Goal: Check status: Check status

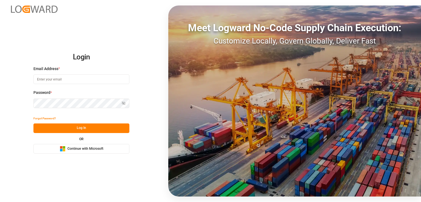
type input "[EMAIL_ADDRESS][PERSON_NAME][DOMAIN_NAME]"
click at [86, 130] on button "Log In" at bounding box center [81, 129] width 96 height 10
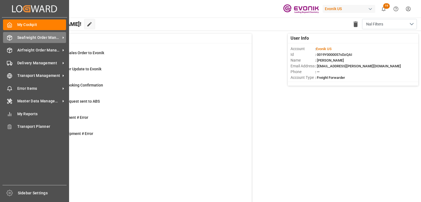
click at [28, 38] on span "Seafreight Order Management" at bounding box center [38, 38] width 43 height 6
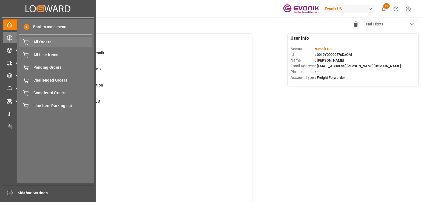
click at [41, 41] on span "All Orders" at bounding box center [62, 42] width 59 height 6
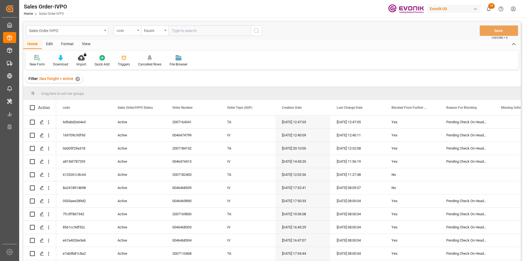
click at [132, 31] on div "code" at bounding box center [126, 30] width 19 height 6
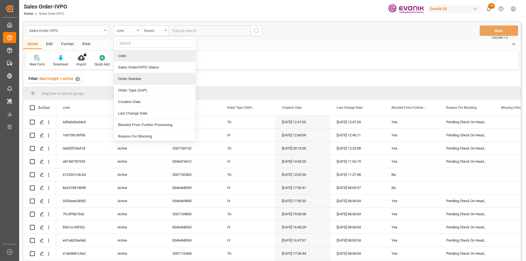
drag, startPoint x: 136, startPoint y: 78, endPoint x: 185, endPoint y: 62, distance: 51.5
click at [136, 78] on div "Order Number" at bounding box center [155, 79] width 82 height 12
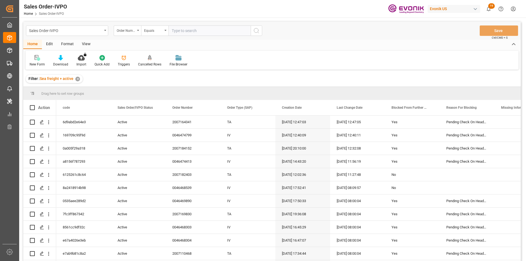
click at [185, 26] on input "text" at bounding box center [210, 30] width 82 height 10
click at [185, 31] on input "text" at bounding box center [210, 30] width 82 height 10
paste input "0046459302"
type input "0046459302"
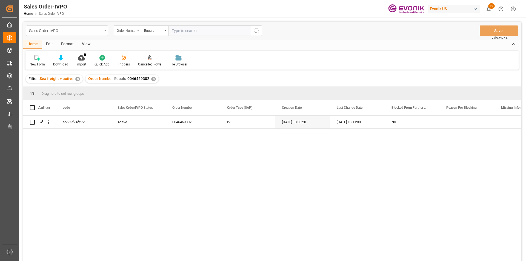
click at [69, 31] on div "Sales Order-IVPO" at bounding box center [65, 30] width 73 height 7
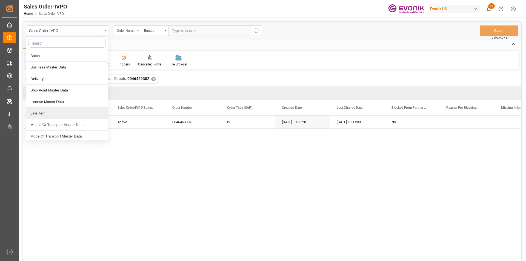
click at [40, 114] on div "Line Item" at bounding box center [67, 114] width 82 height 12
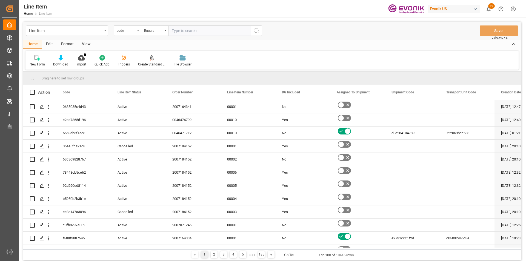
click at [135, 32] on div "code" at bounding box center [126, 30] width 19 height 6
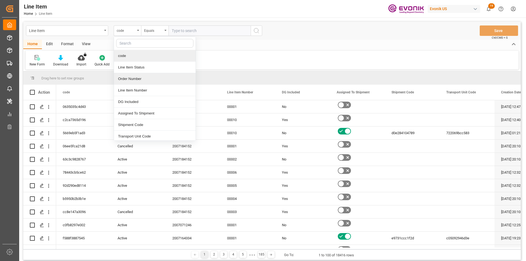
click at [143, 80] on div "Order Number" at bounding box center [155, 79] width 82 height 12
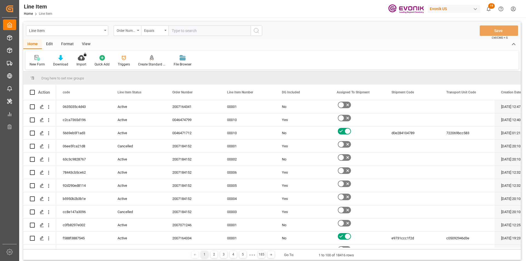
click at [190, 33] on input "text" at bounding box center [210, 30] width 82 height 10
paste input "0046459302"
type input "0046459302"
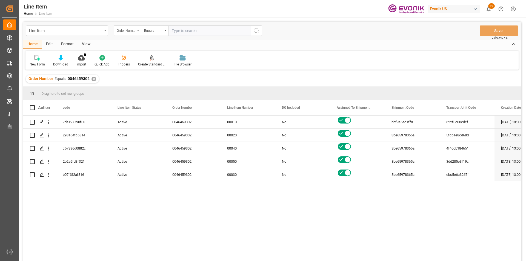
click at [84, 45] on div "View" at bounding box center [86, 44] width 17 height 9
click at [64, 56] on icon at bounding box center [63, 56] width 2 height 2
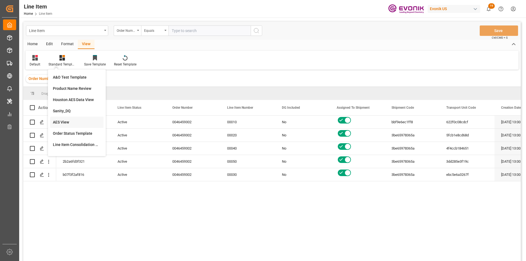
click at [61, 124] on div "AES View" at bounding box center [77, 122] width 48 height 6
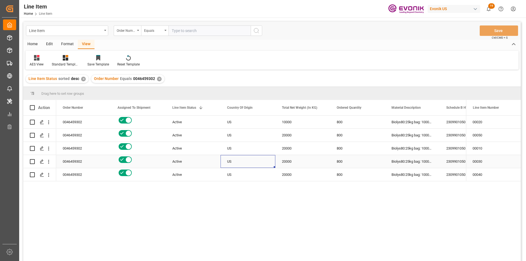
click at [263, 155] on div "US" at bounding box center [248, 161] width 55 height 13
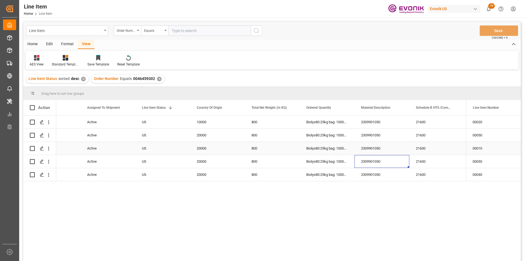
scroll to position [0, 85]
click at [157, 78] on div "✕" at bounding box center [159, 79] width 5 height 5
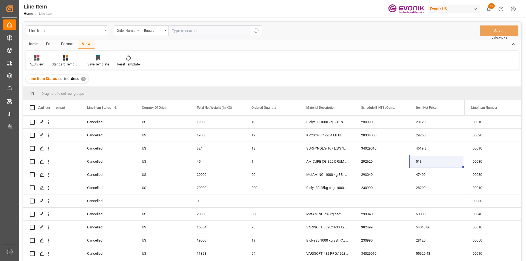
click at [178, 32] on input "text" at bounding box center [210, 30] width 82 height 10
paste input "0046470867"
type input "0046470867"
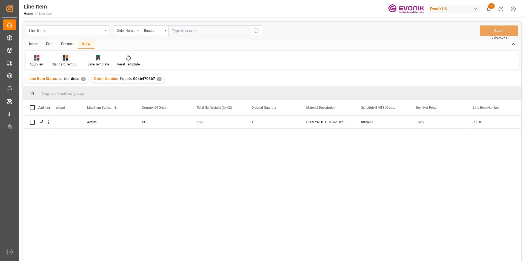
click at [66, 63] on div "Standard Templates" at bounding box center [65, 64] width 27 height 5
click at [68, 119] on div "AES View" at bounding box center [79, 122] width 53 height 11
click at [95, 124] on div "Active" at bounding box center [108, 122] width 42 height 13
click at [275, 123] on div "192.2" at bounding box center [272, 122] width 55 height 13
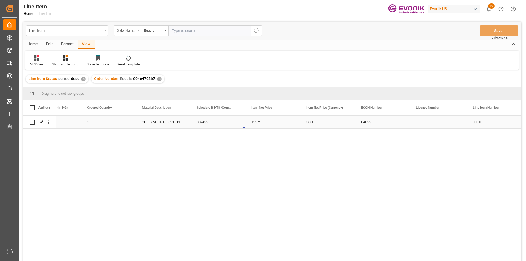
click at [211, 117] on div "382499" at bounding box center [217, 122] width 55 height 13
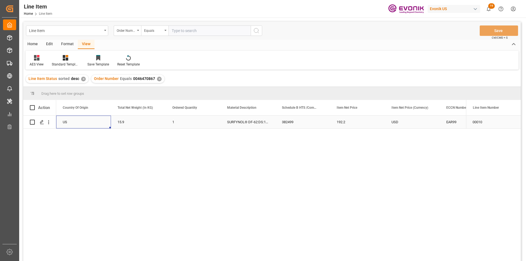
scroll to position [0, 110]
click at [159, 79] on div "✕" at bounding box center [159, 79] width 5 height 5
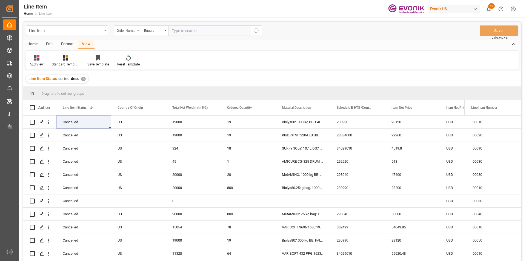
click at [203, 32] on input "text" at bounding box center [210, 30] width 82 height 10
paste input "0046470680"
type input "0046470680"
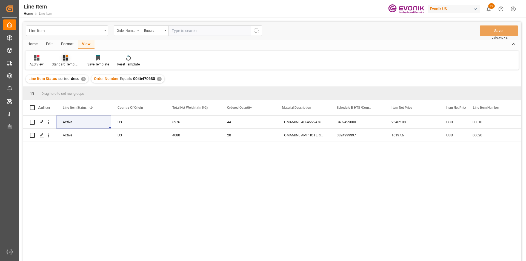
click at [65, 60] on icon at bounding box center [65, 57] width 5 height 5
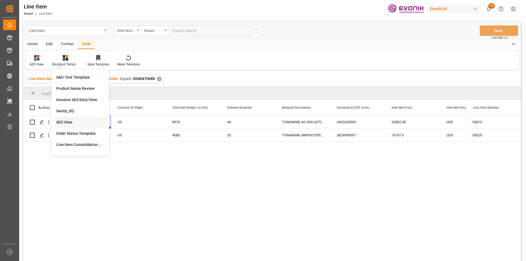
click at [70, 124] on div "AES View" at bounding box center [80, 122] width 48 height 6
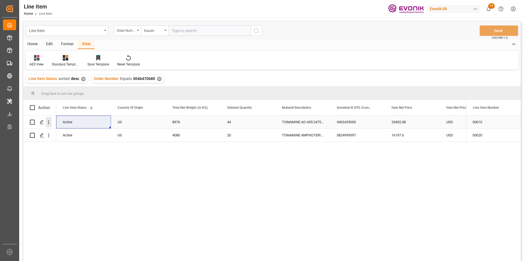
click at [49, 122] on icon "open menu" at bounding box center [48, 123] width 1 height 4
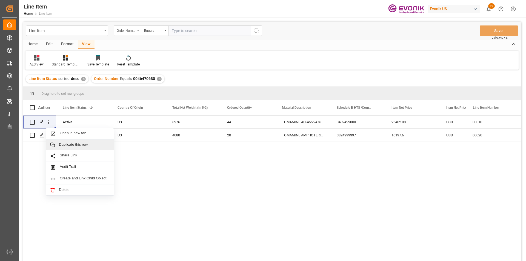
click at [159, 167] on div "0046470680 Active US 8976 44 TOMAMINE AO-455:2475:204:PP:P 3402429000 25402.08 …" at bounding box center [261, 190] width 410 height 149
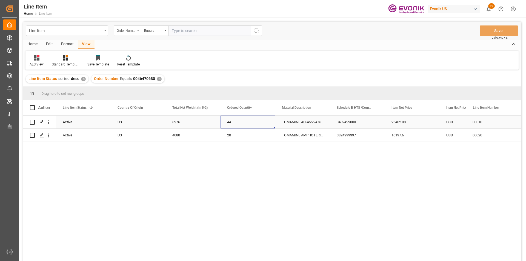
click at [225, 125] on div "44" at bounding box center [248, 122] width 55 height 13
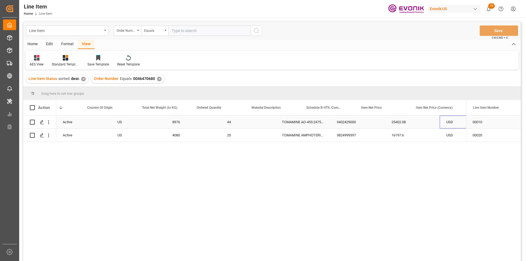
scroll to position [0, 140]
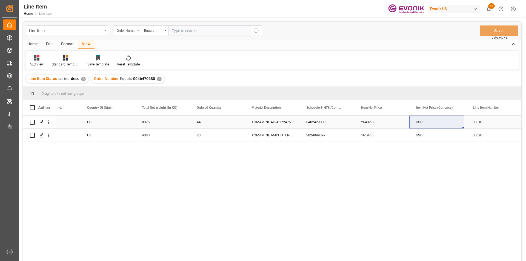
click at [158, 123] on div "8976" at bounding box center [162, 122] width 55 height 13
click at [375, 119] on div "25402.08" at bounding box center [382, 122] width 55 height 13
click at [386, 138] on div "16197.6" at bounding box center [382, 135] width 55 height 13
click at [152, 132] on div "4080" at bounding box center [162, 135] width 55 height 13
click at [309, 142] on div "Active US 8976 44 TOMAMINE AO-455:2475:204:PP:P 3402429000 25402.08 USD EAR99 A…" at bounding box center [261, 190] width 410 height 149
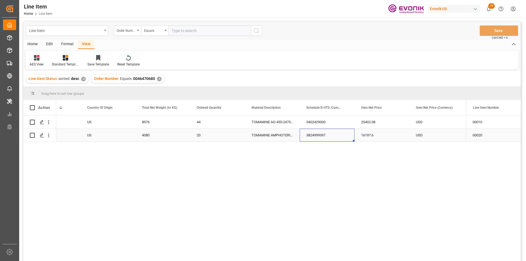
click at [303, 136] on div "3824999397" at bounding box center [327, 135] width 55 height 13
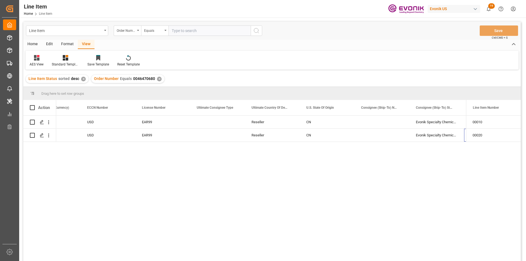
scroll to position [0, 524]
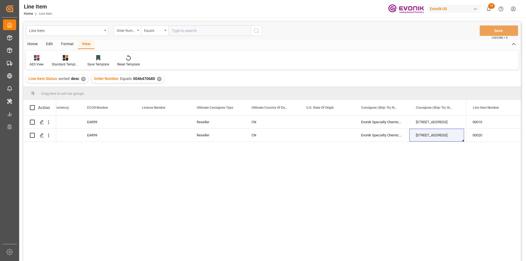
click at [158, 78] on div "✕" at bounding box center [159, 79] width 5 height 5
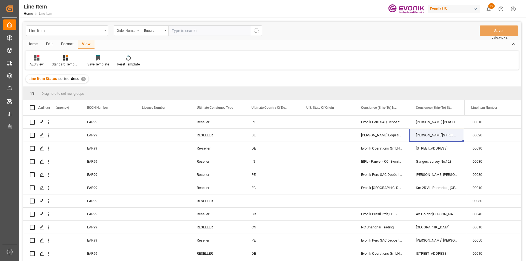
click at [185, 32] on input "text" at bounding box center [210, 30] width 82 height 10
paste input "0046470133"
type input "0046470133"
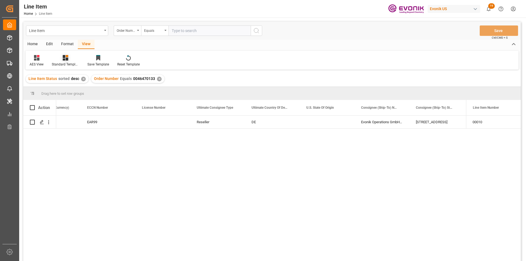
click at [69, 59] on div at bounding box center [65, 58] width 27 height 6
click at [68, 121] on div "AES View" at bounding box center [80, 122] width 48 height 6
click at [177, 118] on div "Press SPACE to select this row." at bounding box center [162, 122] width 55 height 13
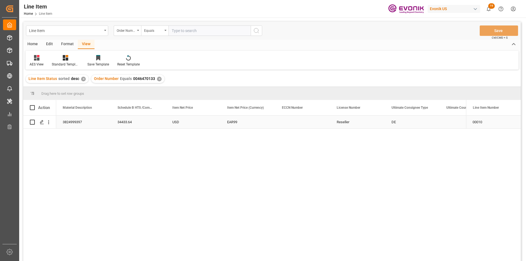
scroll to position [0, 329]
click at [194, 121] on div "34433.64" at bounding box center [193, 122] width 55 height 13
click at [87, 125] on div "DS 1128:MOB:IBC:900KG:1984LB:$" at bounding box center [83, 122] width 55 height 13
click at [137, 123] on div "16200" at bounding box center [138, 122] width 55 height 13
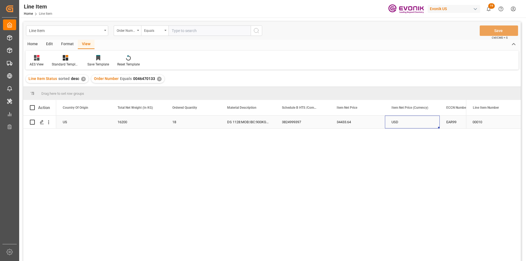
click at [421, 124] on div "USD" at bounding box center [412, 122] width 55 height 13
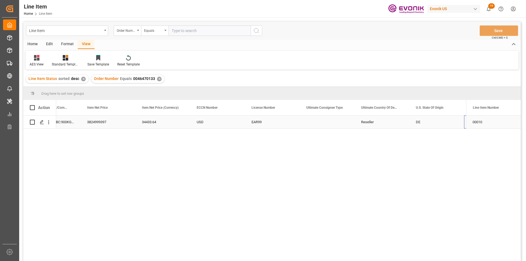
scroll to position [0, 414]
click at [312, 118] on div "Reseller" at bounding box center [327, 122] width 55 height 13
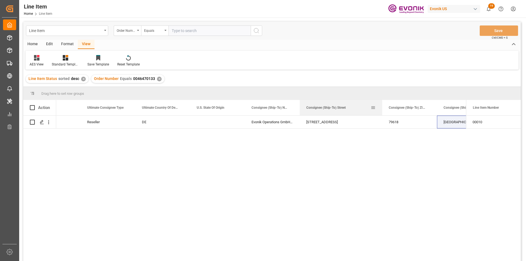
drag, startPoint x: 354, startPoint y: 107, endPoint x: 367, endPoint y: 109, distance: 12.7
click at [381, 108] on div at bounding box center [382, 107] width 2 height 15
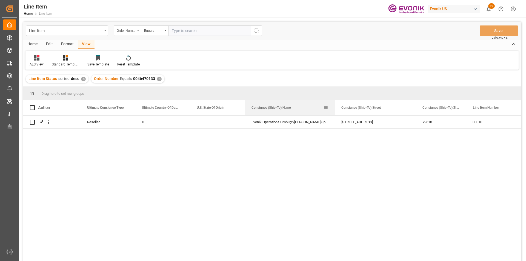
drag, startPoint x: 299, startPoint y: 107, endPoint x: 333, endPoint y: 105, distance: 33.5
click at [334, 105] on div at bounding box center [335, 107] width 2 height 15
click at [50, 122] on icon "open menu" at bounding box center [49, 122] width 6 height 6
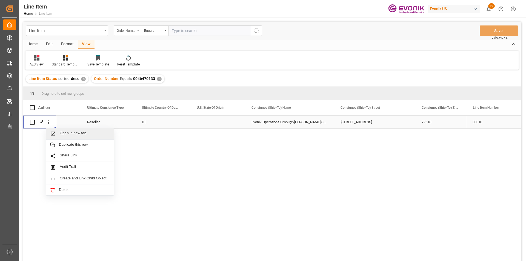
click at [67, 133] on span "Open in new tab" at bounding box center [85, 134] width 50 height 6
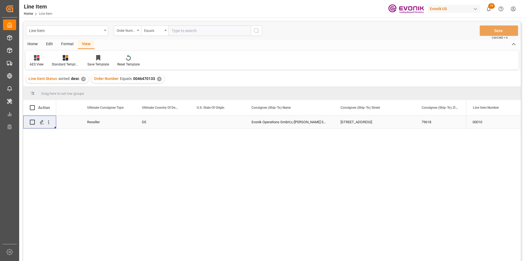
click at [158, 79] on div "✕" at bounding box center [159, 79] width 5 height 5
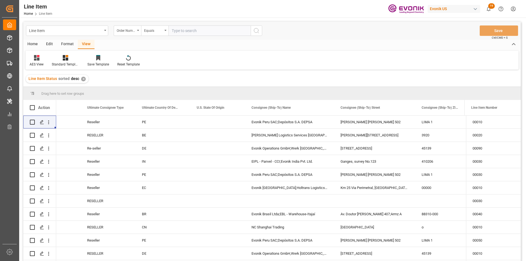
click at [195, 30] on input "text" at bounding box center [210, 30] width 82 height 10
paste input "0046470134"
type input "0046470134"
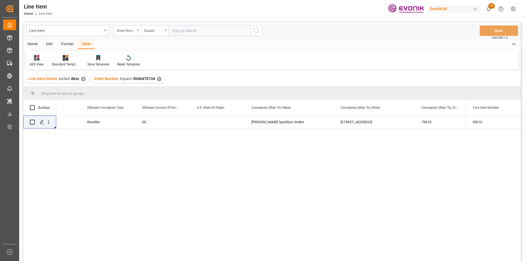
click at [67, 62] on div "Standard Templates" at bounding box center [65, 64] width 27 height 5
click at [84, 122] on div "AES View" at bounding box center [80, 122] width 48 height 6
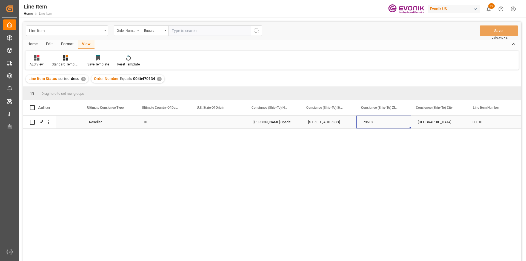
click at [372, 122] on div "79618" at bounding box center [383, 122] width 55 height 13
click at [118, 121] on div "Reseller" at bounding box center [109, 122] width 55 height 13
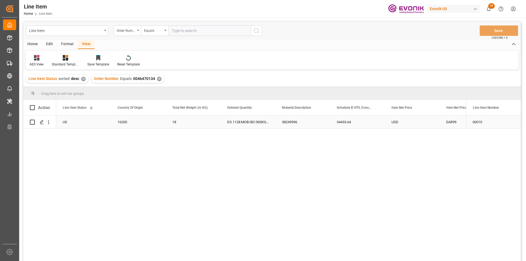
scroll to position [0, 110]
click at [198, 121] on div "16200" at bounding box center [193, 122] width 55 height 13
click at [402, 125] on div "34433.64" at bounding box center [412, 122] width 55 height 13
click at [212, 123] on div "16200" at bounding box center [193, 122] width 55 height 13
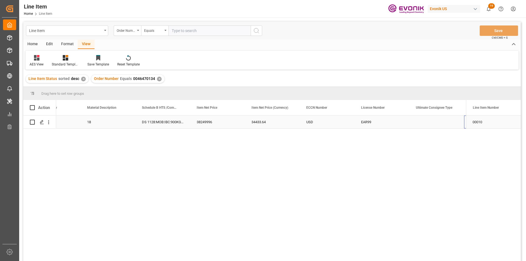
scroll to position [0, 304]
click at [320, 122] on div "EAR99" at bounding box center [327, 122] width 42 height 13
click at [158, 79] on div "✕" at bounding box center [159, 79] width 5 height 5
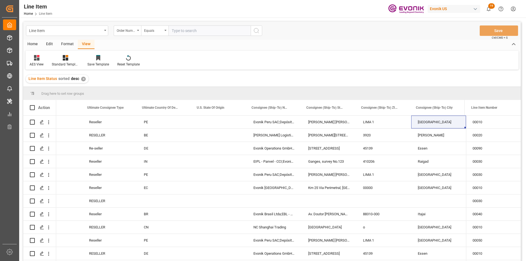
click at [205, 29] on input "text" at bounding box center [210, 30] width 82 height 10
paste input "0046467749"
type input "0046467749"
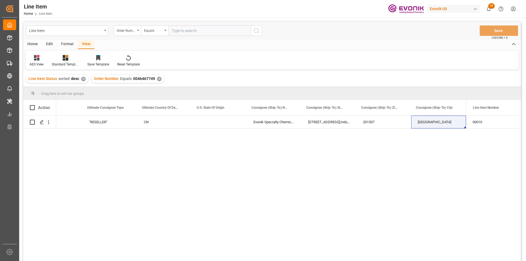
click at [67, 58] on icon at bounding box center [65, 57] width 5 height 5
click at [70, 121] on div "AES View" at bounding box center [80, 122] width 48 height 6
click at [230, 122] on div "Press SPACE to select this row." at bounding box center [219, 122] width 55 height 13
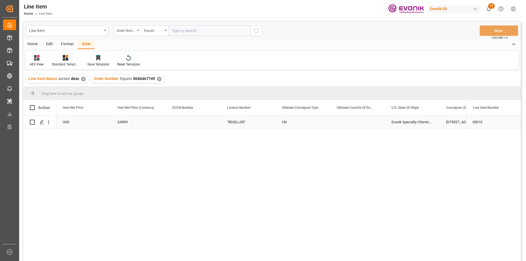
scroll to position [0, 438]
click at [84, 121] on div "55531.53" at bounding box center [83, 122] width 55 height 13
click at [237, 121] on div "Press SPACE to select this row." at bounding box center [248, 122] width 55 height 13
click at [143, 117] on div "15511.6" at bounding box center [138, 122] width 55 height 13
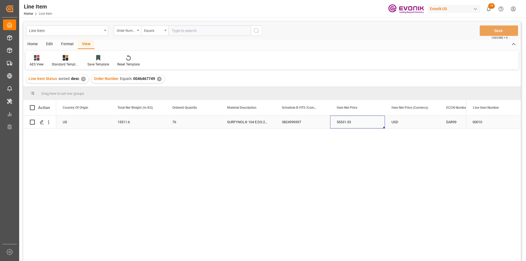
click at [337, 122] on div "55531.53" at bounding box center [357, 122] width 55 height 13
click at [323, 124] on div "3824999397" at bounding box center [302, 122] width 55 height 13
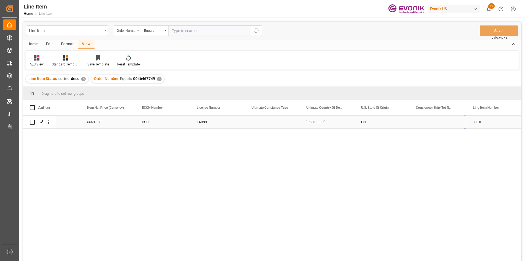
scroll to position [0, 469]
click at [367, 122] on div "Press SPACE to select this row." at bounding box center [382, 122] width 55 height 13
click at [421, 119] on div "Evonik Specialty Chemicals;(Shanghai) Co.Ltd." at bounding box center [436, 122] width 55 height 13
click at [375, 121] on div "201507" at bounding box center [383, 122] width 55 height 13
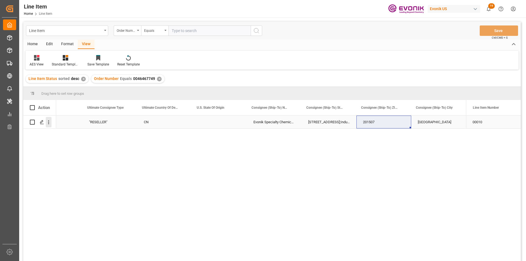
click at [51, 123] on icon "open menu" at bounding box center [49, 122] width 6 height 6
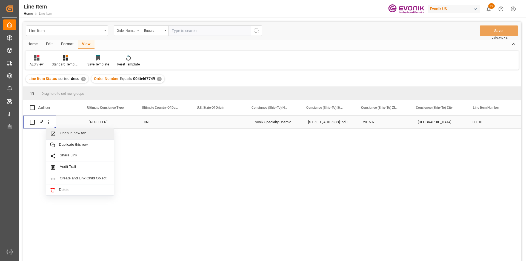
click at [79, 135] on span "Open in new tab" at bounding box center [85, 134] width 50 height 6
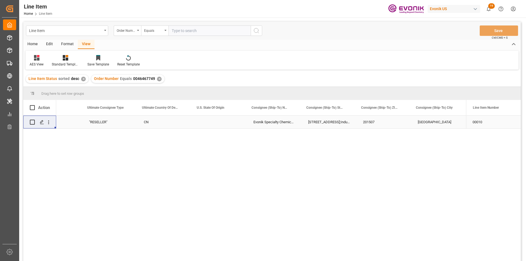
click at [157, 79] on div "✕" at bounding box center [159, 79] width 5 height 5
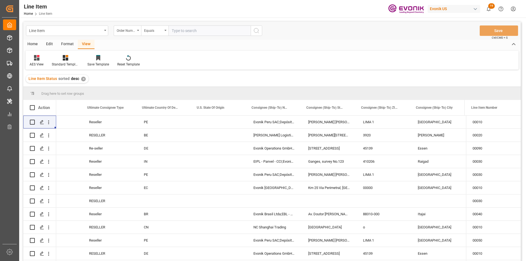
click at [183, 31] on input "text" at bounding box center [210, 30] width 82 height 10
paste input "0046473549"
type input "0046473549"
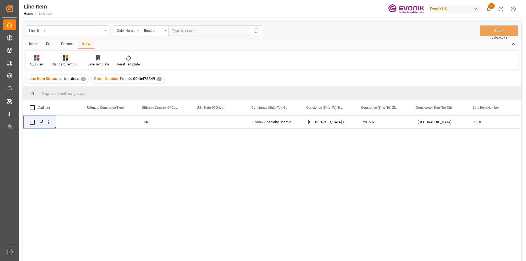
click at [61, 57] on div at bounding box center [65, 58] width 27 height 6
click at [74, 118] on div "AES View" at bounding box center [79, 122] width 53 height 11
click at [289, 117] on div "Evonik Specialty Chemicals;(Shanghai）Co.,Ltd" at bounding box center [274, 122] width 55 height 13
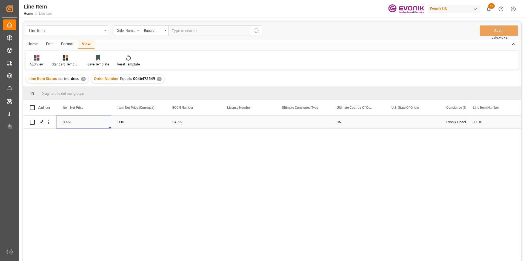
scroll to position [0, 329]
click at [199, 121] on div "80928" at bounding box center [193, 122] width 55 height 13
click at [157, 117] on div "382499" at bounding box center [138, 122] width 55 height 13
click at [235, 120] on div "14400" at bounding box center [248, 122] width 55 height 13
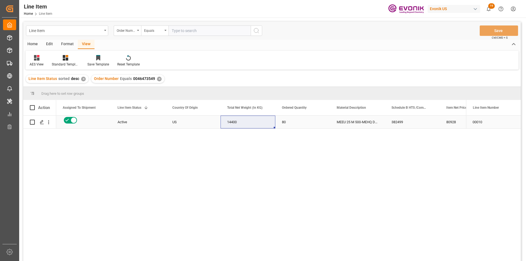
click at [207, 124] on div "US" at bounding box center [193, 122] width 55 height 13
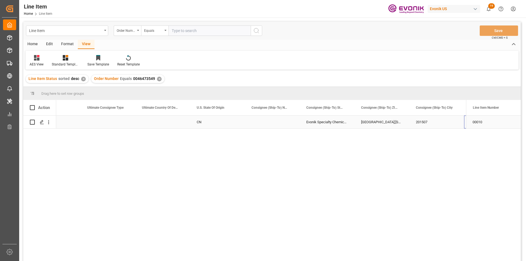
scroll to position [0, 631]
click at [124, 117] on div "Press SPACE to select this row." at bounding box center [109, 122] width 55 height 13
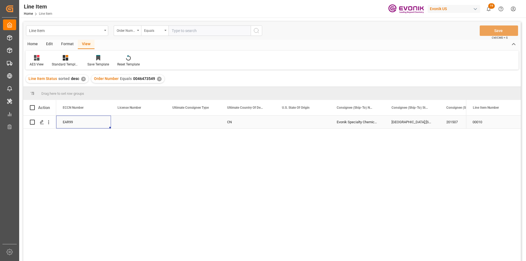
scroll to position [0, 438]
click at [48, 121] on icon "open menu" at bounding box center [49, 122] width 6 height 6
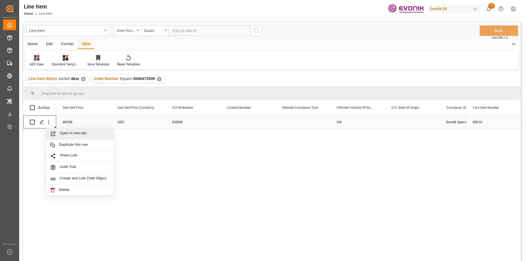
click at [87, 136] on span "Open in new tab" at bounding box center [85, 134] width 50 height 6
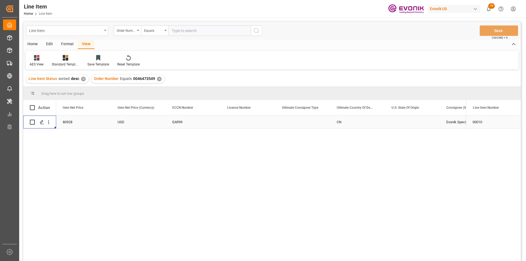
click at [84, 32] on div "Line Item" at bounding box center [65, 30] width 73 height 7
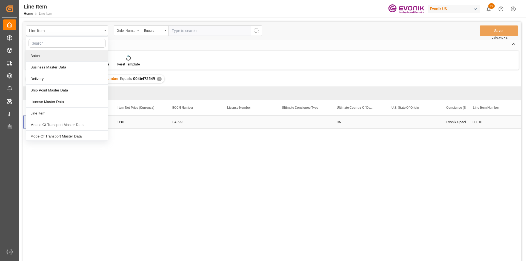
click at [71, 44] on input "text" at bounding box center [66, 43] width 77 height 9
type input "SA"
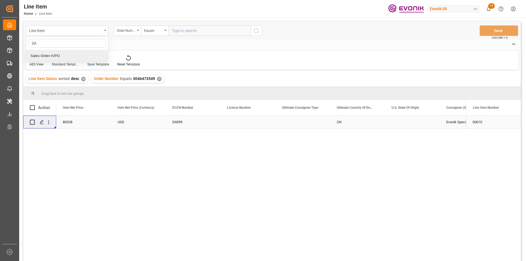
click at [65, 55] on div "Sales Order-IVPO" at bounding box center [67, 56] width 82 height 12
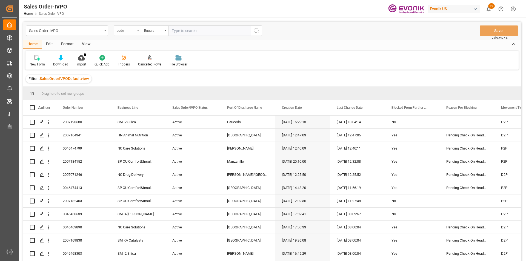
click at [134, 31] on div "code" at bounding box center [126, 30] width 19 height 6
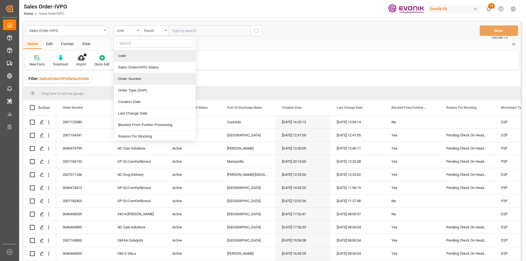
click at [130, 81] on div "Order Number" at bounding box center [155, 79] width 82 height 12
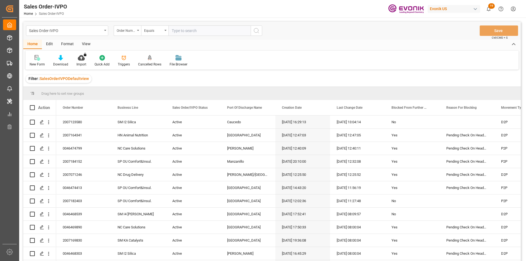
click at [200, 33] on input "text" at bounding box center [210, 30] width 82 height 10
paste input "0046473549"
type input "0046473549"
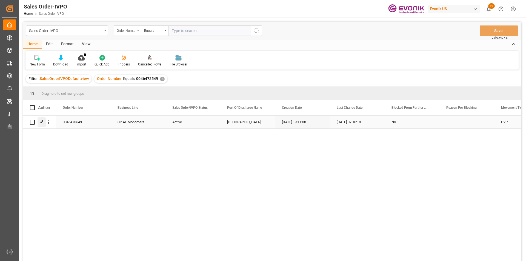
click at [45, 123] on div "Press SPACE to select this row." at bounding box center [42, 122] width 8 height 10
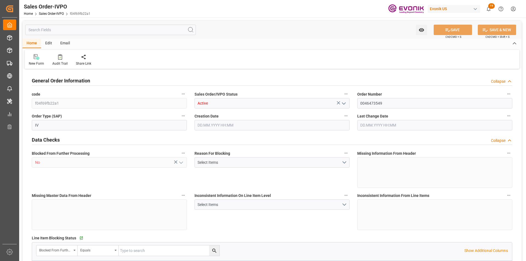
type input "CNSHA"
type input "0"
type input "1"
type input "2"
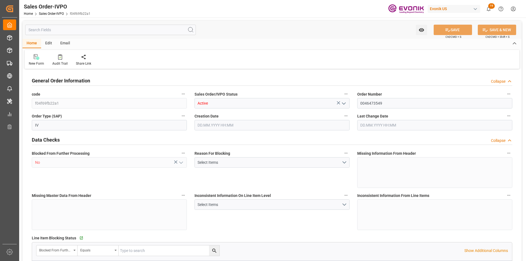
type input "16326.4"
type input "46.1088"
type input "17000"
type input "30"
type input "16.09.2025 19:11"
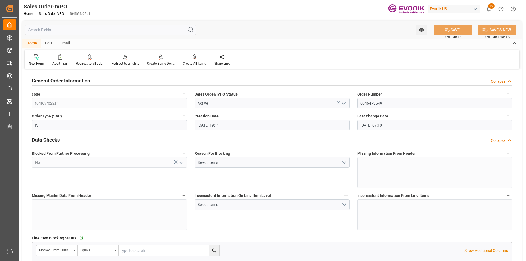
type input "17.09.2025 07:10"
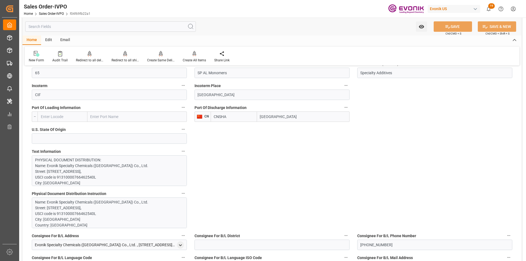
scroll to position [384, 0]
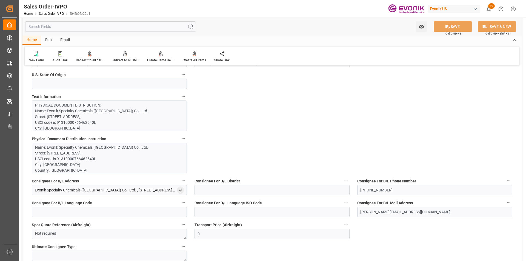
click at [72, 118] on p "PHYSICAL DOCUMENT DISTRIBUTION: Name: Evonik Specialty Chemicals (Shanghai) Co.…" at bounding box center [107, 211] width 144 height 219
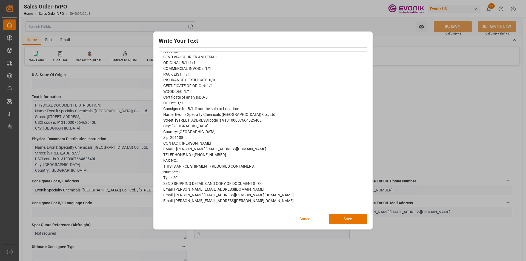
scroll to position [0, 0]
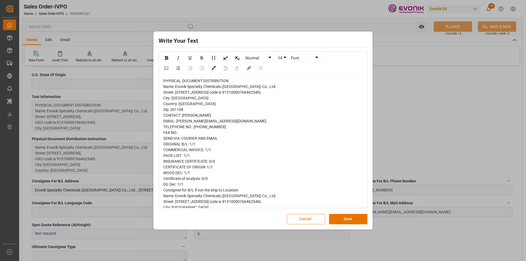
click at [307, 202] on button "Cancel" at bounding box center [306, 219] width 38 height 10
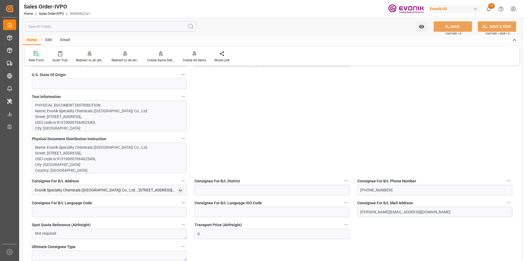
click at [59, 153] on p "Name: Evonik Specialty Chemicals (Shanghai) Co., Ltd. Street: No.68 Lianhe Road…" at bounding box center [107, 199] width 144 height 109
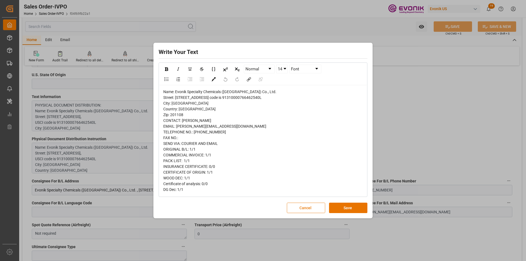
click at [295, 202] on button "Cancel" at bounding box center [306, 208] width 38 height 10
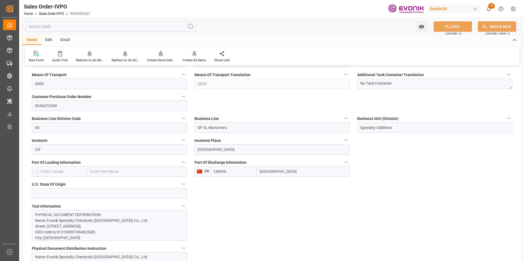
scroll to position [411, 0]
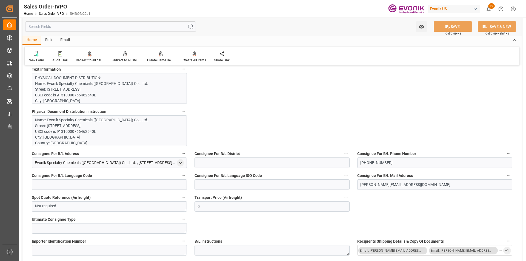
click at [110, 87] on p "PHYSICAL DOCUMENT DISTRIBUTION: Name: Evonik Specialty Chemicals (Shanghai) Co.…" at bounding box center [107, 184] width 144 height 219
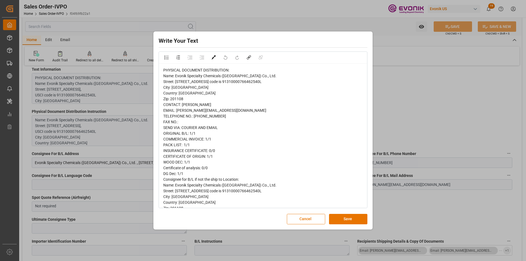
scroll to position [0, 0]
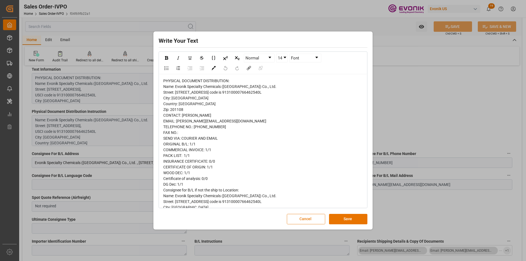
click at [299, 202] on button "Cancel" at bounding box center [306, 219] width 38 height 10
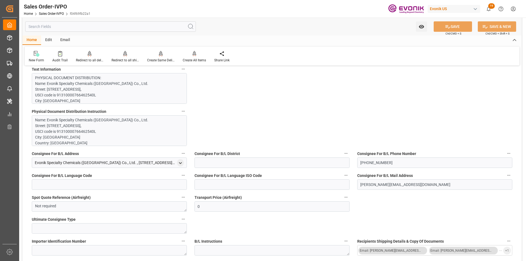
click at [79, 27] on input "text" at bounding box center [110, 26] width 171 height 10
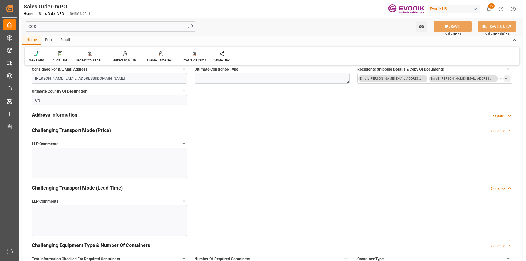
scroll to position [58, 0]
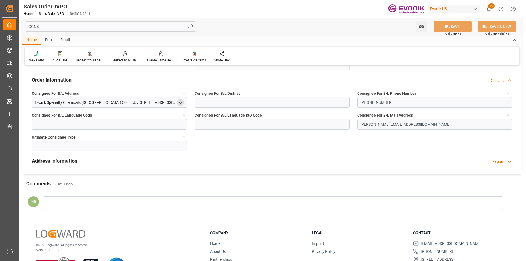
type input "CONSI"
click at [181, 104] on icon "open menu" at bounding box center [180, 103] width 5 height 5
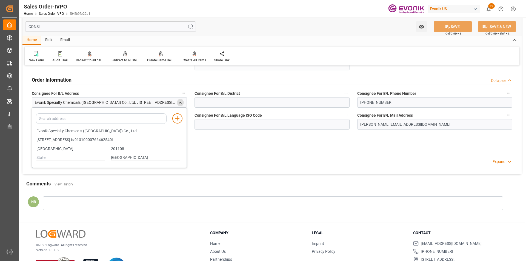
click at [248, 142] on div "Data Checks Collapse Inconsistent Information On Line Item Level Select Items I…" at bounding box center [271, 93] width 499 height 162
click at [421, 162] on div "Expand" at bounding box center [499, 162] width 13 height 6
type input "No.68 Lianhe Road, Chemical Industry Park,USCI code is 91310000766462540L"
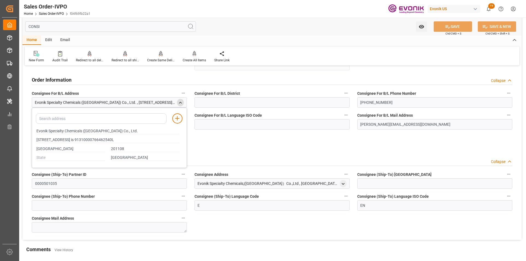
click at [180, 103] on icon "close menu" at bounding box center [180, 103] width 5 height 5
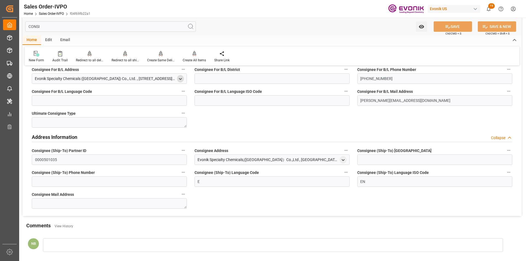
scroll to position [0, 0]
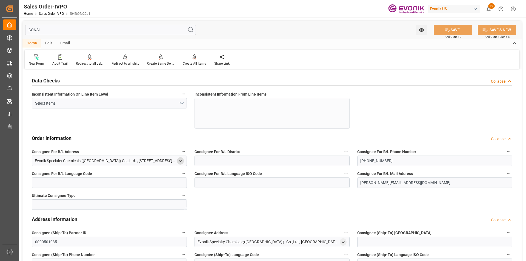
click at [47, 27] on input "CONSI" at bounding box center [110, 30] width 171 height 10
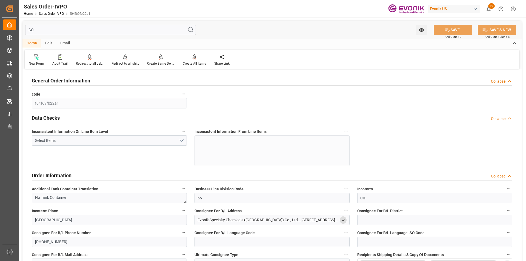
type input "C"
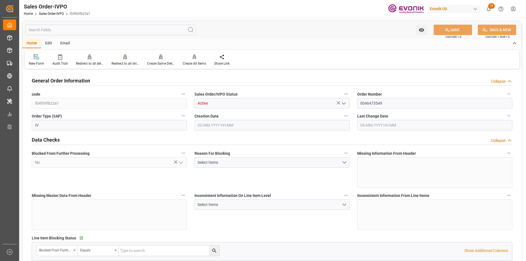
type input "16.09.2025 19:11"
type input "17.09.2025 07:10"
type input "16326.4"
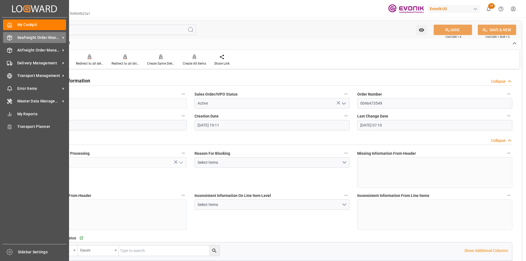
click at [29, 38] on span "Seafreight Order Management" at bounding box center [38, 38] width 43 height 6
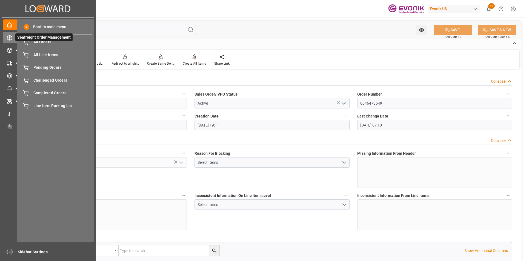
click at [41, 41] on span "Seafreight Order Management" at bounding box center [43, 37] width 57 height 8
click at [33, 41] on span "All Orders" at bounding box center [62, 42] width 59 height 6
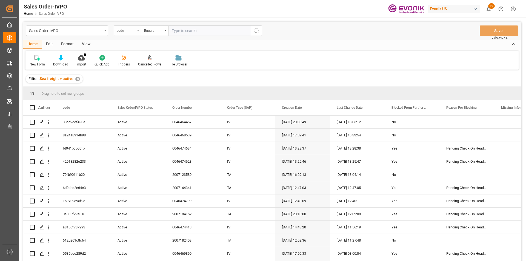
click at [139, 30] on icon "open menu" at bounding box center [138, 30] width 2 height 1
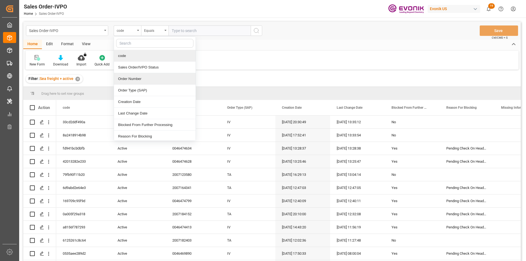
click at [127, 78] on div "Order Number" at bounding box center [155, 79] width 82 height 12
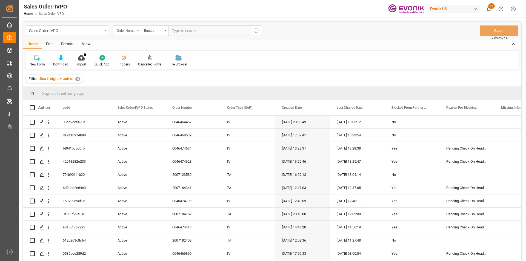
click at [193, 30] on input "text" at bounding box center [210, 30] width 82 height 10
paste input "0046474375"
type input "0046474375"
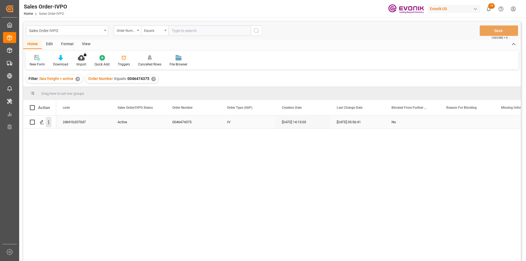
click at [47, 124] on icon "open menu" at bounding box center [49, 122] width 6 height 6
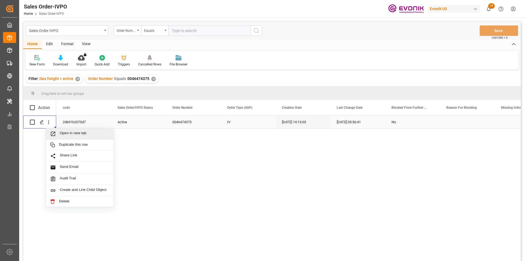
click at [71, 136] on span "Open in new tab" at bounding box center [85, 134] width 50 height 6
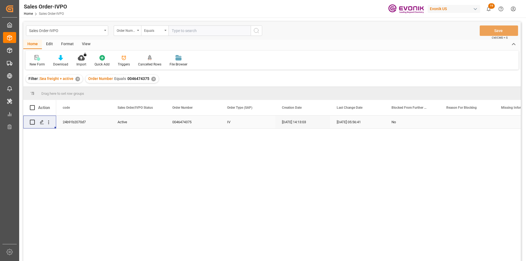
click at [153, 79] on div "✕" at bounding box center [153, 79] width 5 height 5
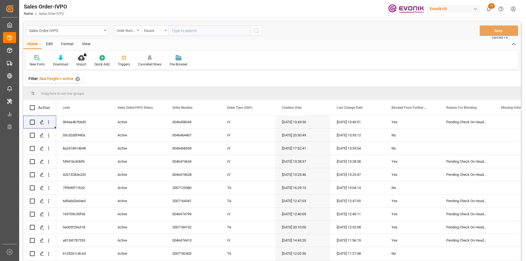
click at [200, 27] on input "text" at bounding box center [210, 30] width 82 height 10
type input "0046467587"
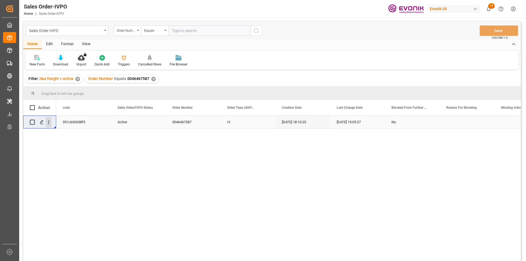
click at [50, 123] on icon "open menu" at bounding box center [49, 122] width 6 height 6
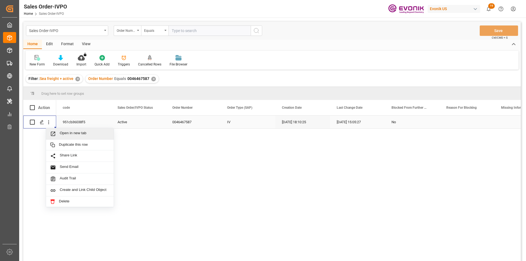
click at [88, 135] on span "Open in new tab" at bounding box center [85, 134] width 50 height 6
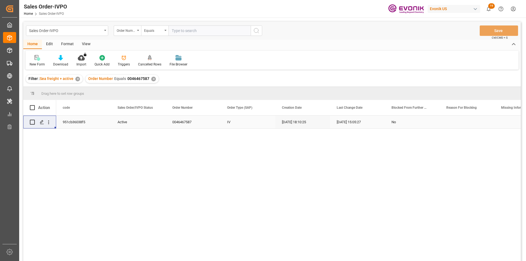
click at [153, 79] on div "✕" at bounding box center [153, 79] width 5 height 5
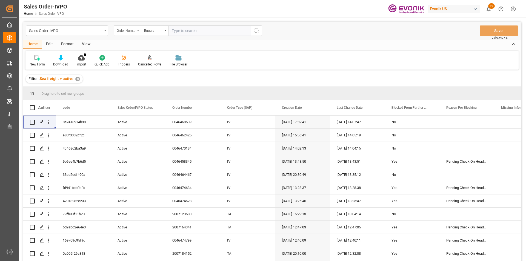
click at [181, 30] on input "text" at bounding box center [210, 30] width 82 height 10
paste input "0046437006"
type input "0046437006"
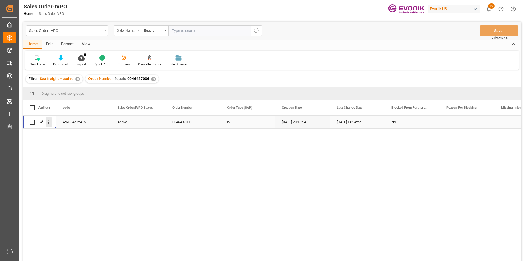
click at [48, 122] on icon "open menu" at bounding box center [49, 122] width 6 height 6
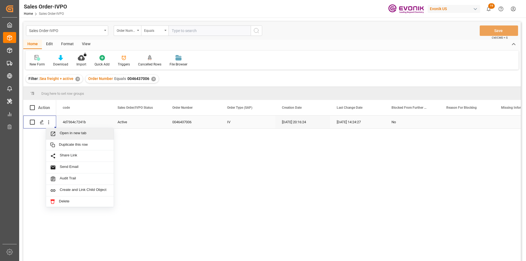
click at [66, 135] on span "Open in new tab" at bounding box center [85, 134] width 50 height 6
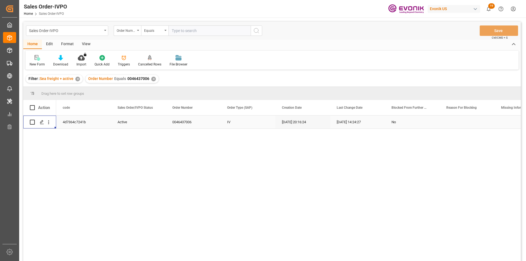
click at [185, 33] on input "text" at bounding box center [210, 30] width 82 height 10
paste input "2007109677"
type input "2007109677"
click at [152, 79] on div "✕" at bounding box center [153, 79] width 5 height 5
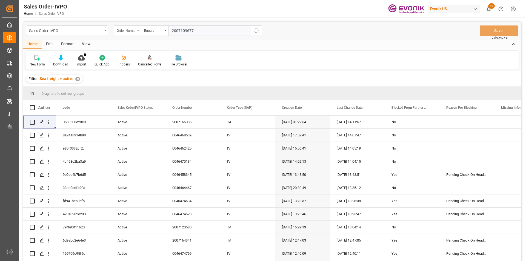
click at [200, 32] on input "2007109677" at bounding box center [210, 30] width 82 height 10
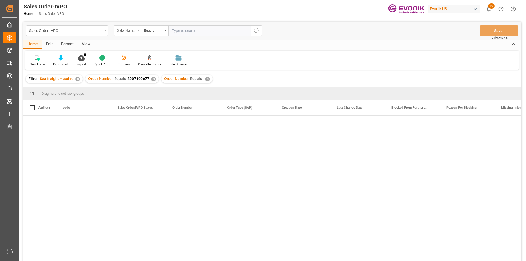
click at [205, 79] on div "✕" at bounding box center [207, 79] width 5 height 5
click at [48, 121] on icon "open menu" at bounding box center [49, 122] width 6 height 6
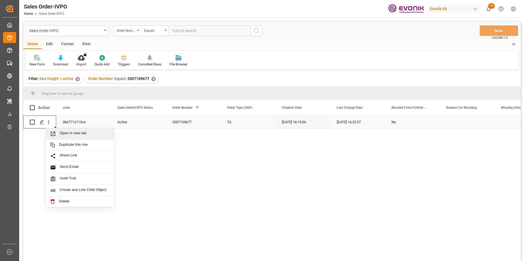
click at [84, 133] on span "Open in new tab" at bounding box center [85, 134] width 50 height 6
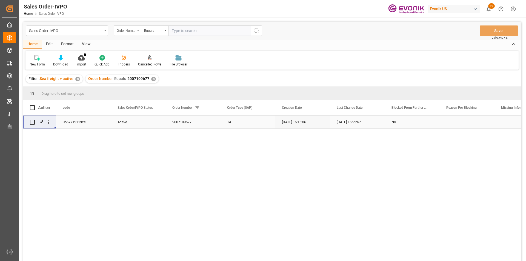
click at [152, 78] on div "✕" at bounding box center [153, 79] width 5 height 5
click at [195, 32] on input "text" at bounding box center [210, 30] width 82 height 10
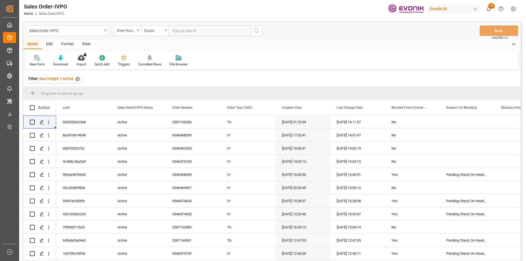
paste input "0046467083"
type input "0046467083"
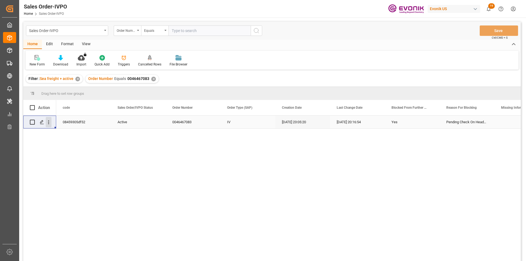
click at [48, 123] on icon "open menu" at bounding box center [49, 122] width 6 height 6
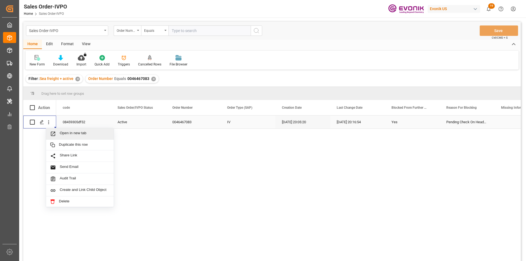
click at [80, 134] on span "Open in new tab" at bounding box center [85, 134] width 50 height 6
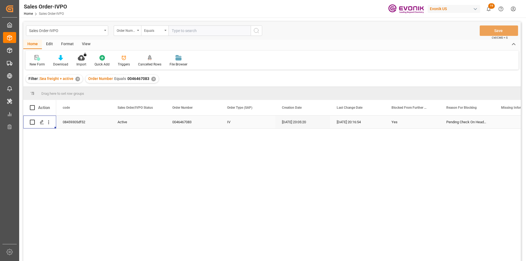
click at [152, 78] on div "✕" at bounding box center [153, 79] width 5 height 5
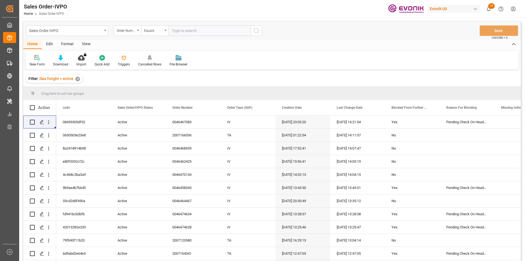
click at [179, 33] on input "text" at bounding box center [210, 30] width 82 height 10
paste input "0046473400"
type input "0046473400"
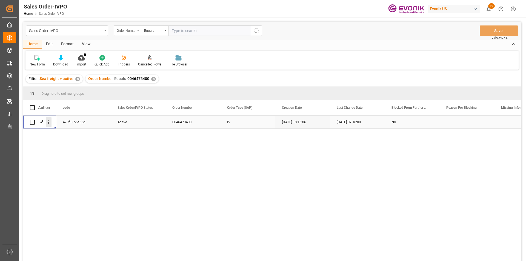
click at [48, 121] on icon "open menu" at bounding box center [49, 122] width 6 height 6
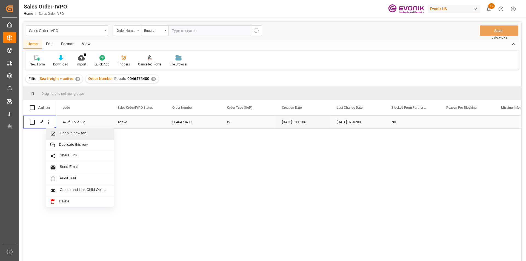
click at [87, 133] on span "Open in new tab" at bounding box center [85, 134] width 50 height 6
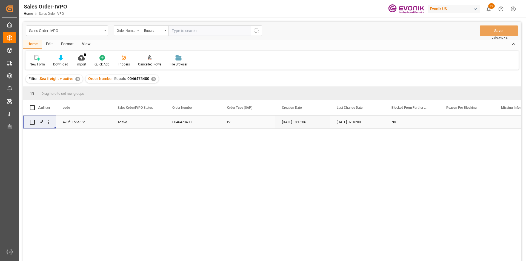
click at [152, 79] on div "✕" at bounding box center [153, 79] width 5 height 5
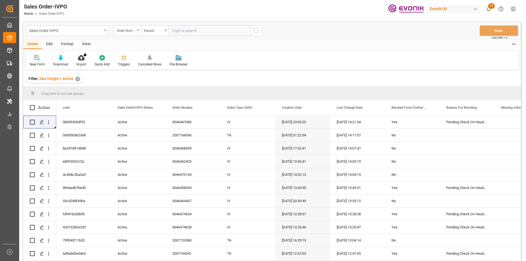
click at [177, 30] on input "text" at bounding box center [210, 30] width 82 height 10
type input "0046437006"
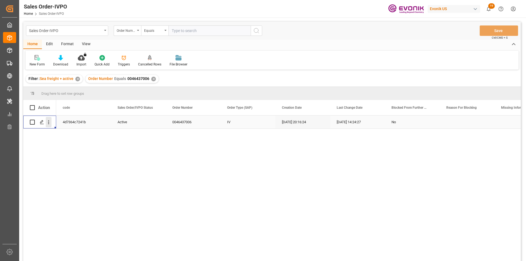
click at [47, 123] on icon "open menu" at bounding box center [49, 122] width 6 height 6
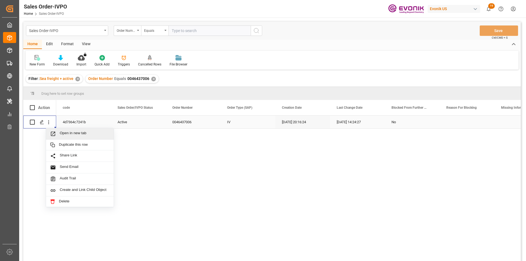
click at [61, 131] on span "Open in new tab" at bounding box center [85, 134] width 50 height 6
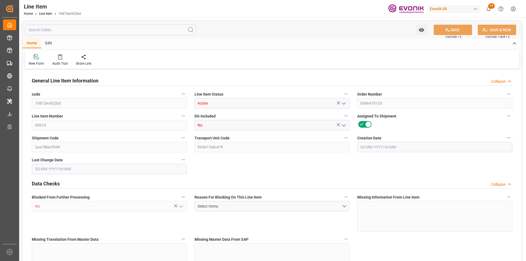
type input "18"
type input "17533.8"
type input "16200"
type input "25.272"
type input "18"
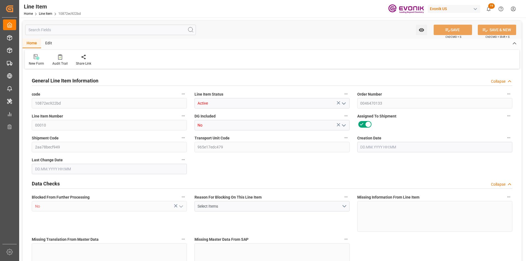
type input "34433.64"
type input "18"
type input "17533.8"
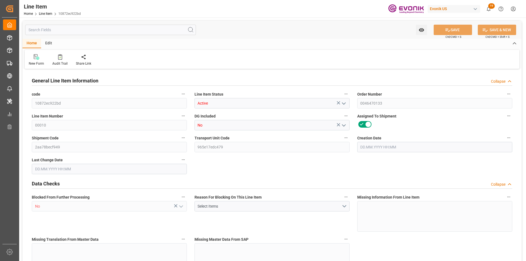
type input "17533.8"
type input "16200"
type input "25.272"
type input "25272"
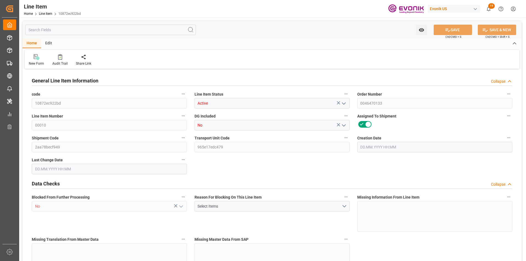
type input "18"
type input "17533.8"
type input "16200"
type input "25.272"
type input "04.09.2025 14:02"
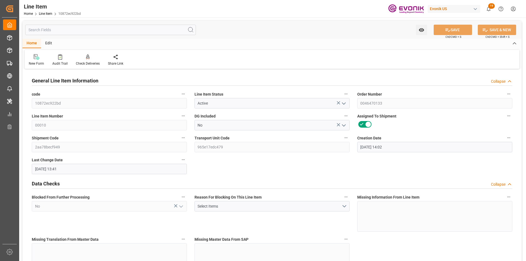
type input "22.09.2025 13:41"
type input "02.11.2025"
type input "29.09.2025"
type input "22.09.2025"
click at [56, 31] on input "text" at bounding box center [110, 30] width 171 height 10
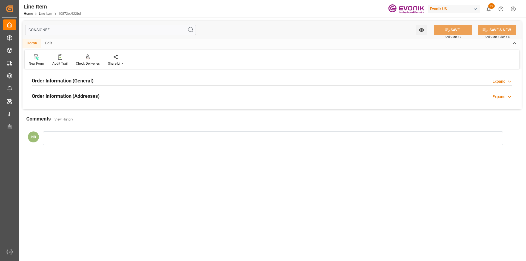
type input "CONSIGNEE"
click at [89, 97] on h2 "Order Information (Addresses)" at bounding box center [66, 95] width 68 height 7
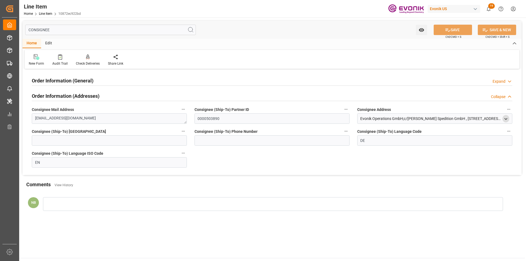
click at [507, 119] on polyline "open menu" at bounding box center [506, 118] width 2 height 1
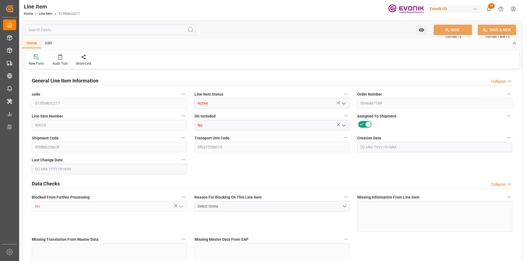
type input "19"
type input "16735.2"
type input "15511.6"
type input "21.7293"
type input "76"
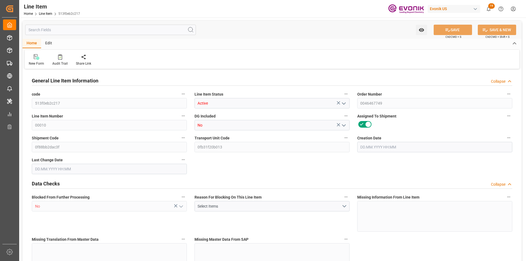
type input "55531.53"
type input "76"
type input "16735.2"
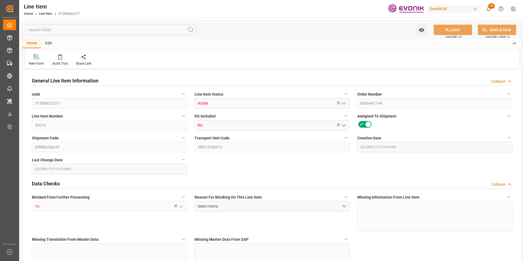
type input "17115.2"
type input "15511.6"
type input "21.7293"
type input "21729.312"
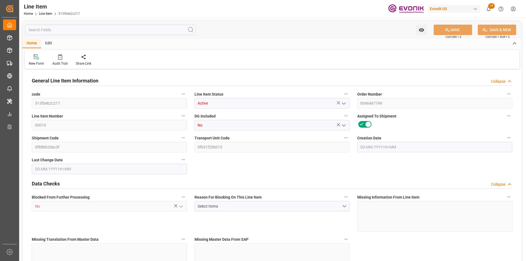
type input "76"
type input "16735.2"
type input "15511.6"
type input "21.7293"
type input "10.09.2025 18:05"
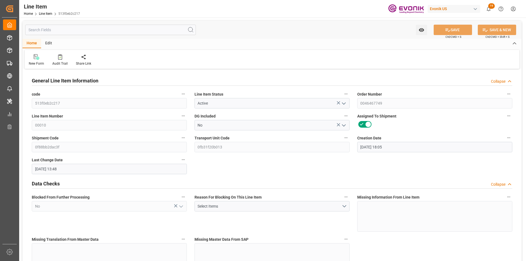
type input "12.09.2025 13:48"
type input "20.11.2025"
type input "25.09.2025"
type input "17.09.2025"
drag, startPoint x: 41, startPoint y: 30, endPoint x: 43, endPoint y: 36, distance: 6.8
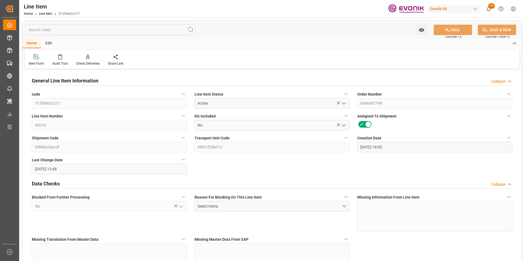
click at [41, 30] on input "text" at bounding box center [110, 30] width 171 height 10
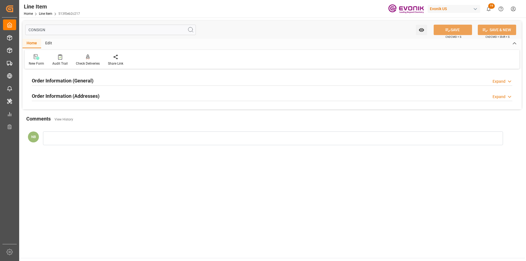
type input "CONSIGN"
click at [86, 91] on div "Order Information (Addresses)" at bounding box center [66, 95] width 68 height 10
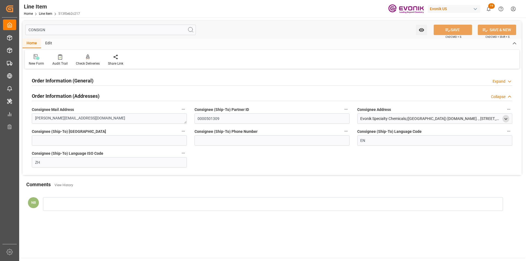
click at [505, 119] on polyline "open menu" at bounding box center [506, 118] width 2 height 1
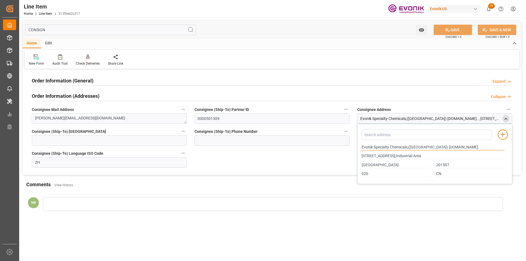
drag, startPoint x: 408, startPoint y: 147, endPoint x: 359, endPoint y: 143, distance: 48.7
click at [359, 143] on div "Evonik Specialty Chemicals;(Shanghai) Co.Ltd." at bounding box center [433, 147] width 149 height 9
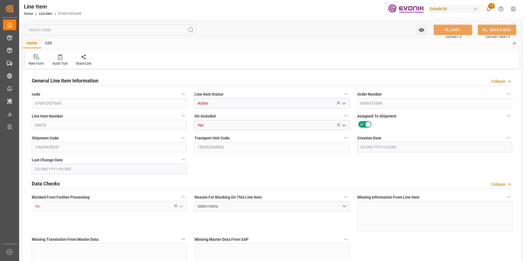
type input "20"
type input "15926.4"
type input "14400"
type input "23.0544"
type input "80"
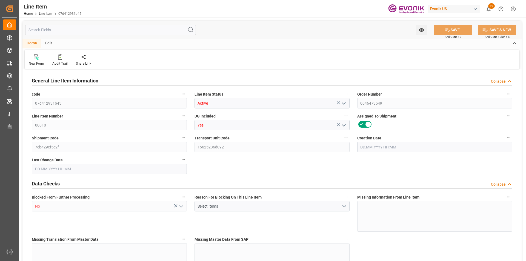
type input "80928"
type input "80"
type input "14400"
type input "15926.4"
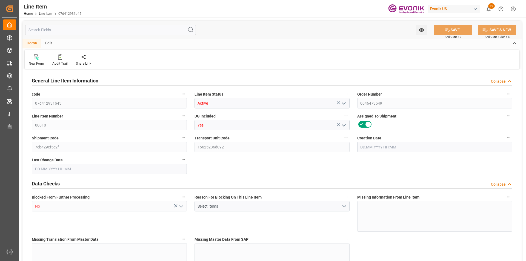
type input "16326.4"
type input "14400"
type input "23.0544"
type input "23054.4"
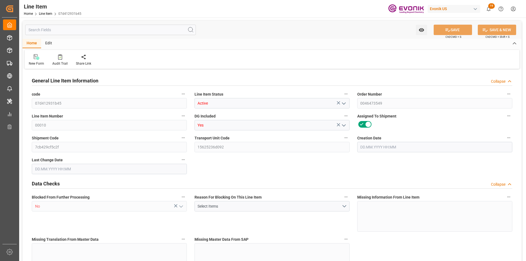
type input "0"
type input "[DATE] 19:11"
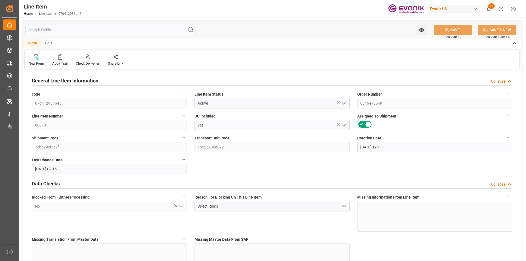
type input "17.09.2025 07:15"
type input "01.12.2025"
type input "30.09.2025"
type input "25.09.2025"
click at [65, 32] on input "text" at bounding box center [110, 30] width 171 height 10
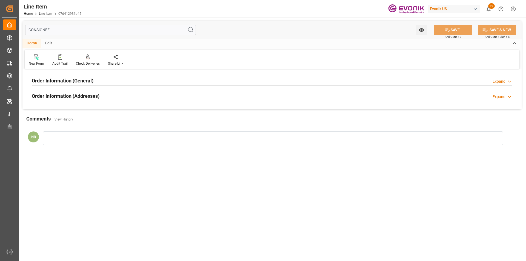
click at [90, 94] on h2 "Order Information (Addresses)" at bounding box center [66, 95] width 68 height 7
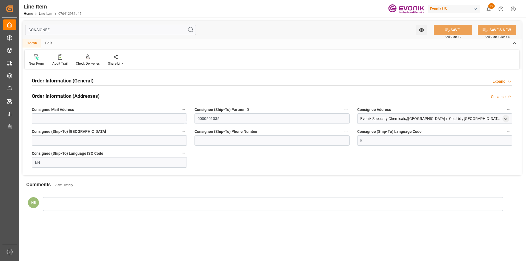
click at [90, 78] on h2 "Order Information (General)" at bounding box center [63, 80] width 62 height 7
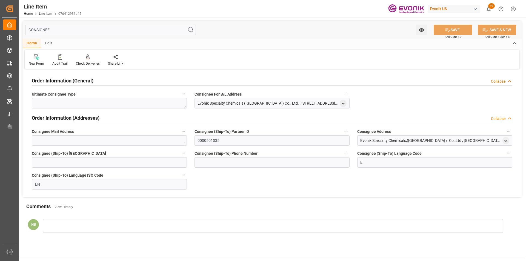
click at [509, 82] on icon at bounding box center [509, 82] width 5 height 6
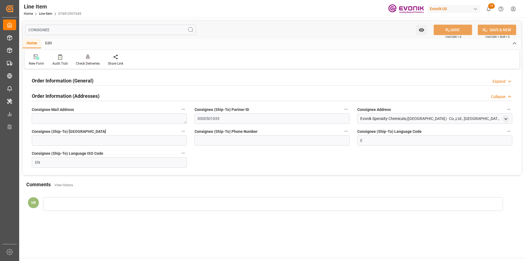
click at [509, 82] on polyline at bounding box center [509, 81] width 3 height 1
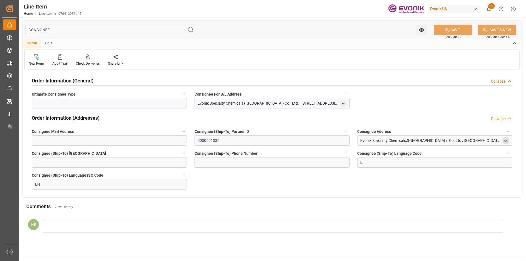
click at [507, 141] on icon "open menu" at bounding box center [506, 141] width 5 height 5
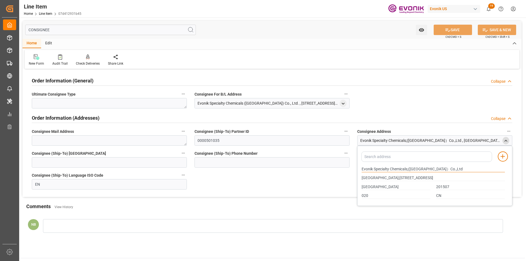
drag, startPoint x: 408, startPoint y: 169, endPoint x: 327, endPoint y: 162, distance: 80.8
click at [327, 162] on div "Order Information (General) Collapse Ultimate Consignee Type Consignee For B/L …" at bounding box center [271, 133] width 499 height 127
click at [52, 28] on input "CONSIGNEE" at bounding box center [110, 30] width 171 height 10
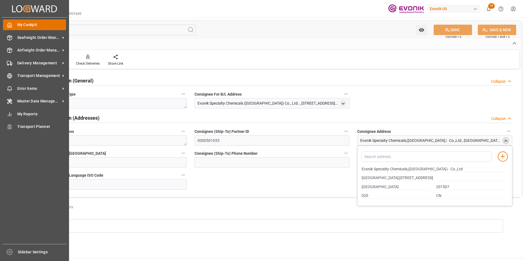
drag, startPoint x: 52, startPoint y: 30, endPoint x: 10, endPoint y: 23, distance: 42.1
click at [10, 23] on div "Created by potrace 1.15, written by Peter Selinger 2001-2017 Created by potrace…" at bounding box center [263, 130] width 526 height 261
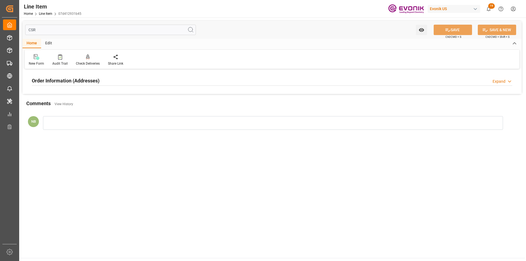
type input "CSR"
click at [503, 81] on div "Expand" at bounding box center [499, 82] width 13 height 6
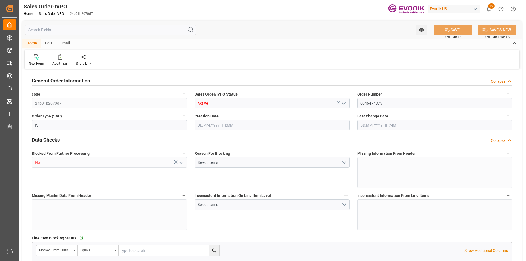
type input "BEANR"
type input "0"
type input "1"
type input "2"
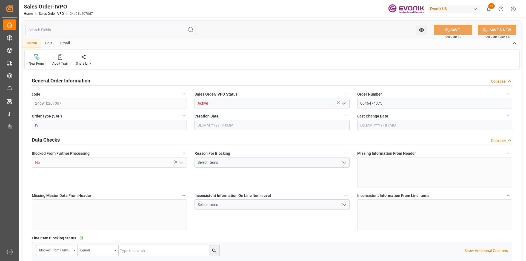
type input "16072"
type input "39.4943"
type input "17000"
type input "30"
type input "22.09.2025 14:13"
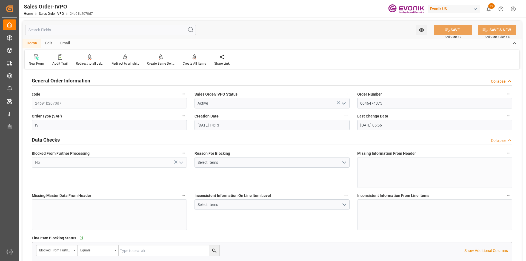
type input "23.09.2025 05:56"
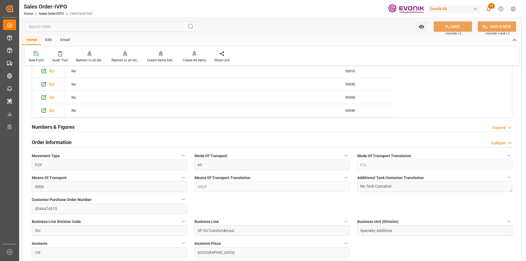
scroll to position [291, 0]
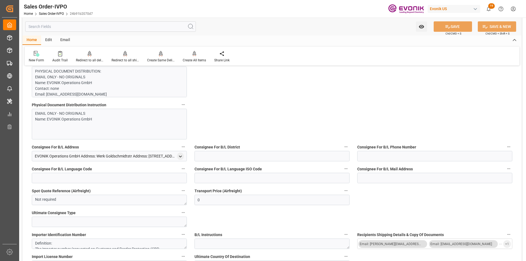
scroll to position [318, 0]
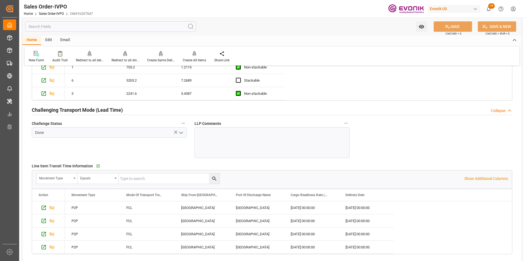
scroll to position [921, 0]
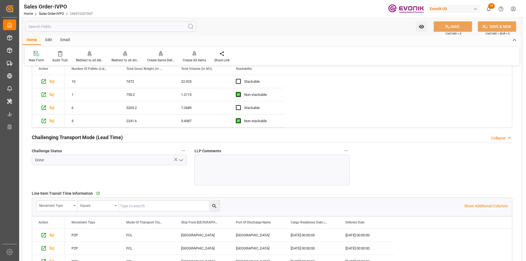
drag, startPoint x: 410, startPoint y: 188, endPoint x: 412, endPoint y: 185, distance: 3.2
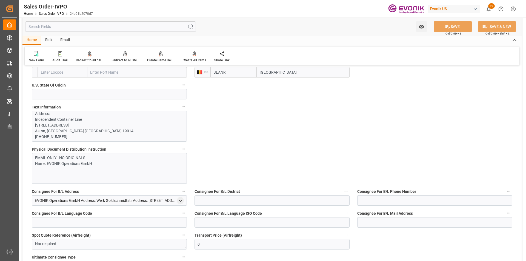
scroll to position [164, 0]
click at [92, 118] on p "PHYSICAL DOCUMENT DISTRIBUTION: EMAIL ONLY - NO ORIGINALS Name: EVONIK Operatio…" at bounding box center [107, 120] width 144 height 345
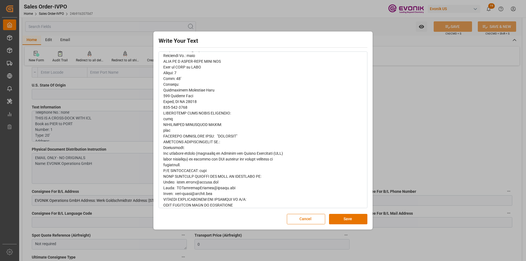
scroll to position [159, 0]
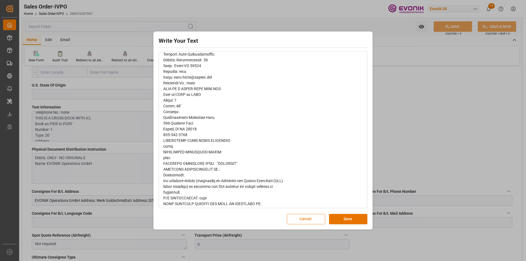
click at [308, 219] on button "Cancel" at bounding box center [306, 219] width 38 height 10
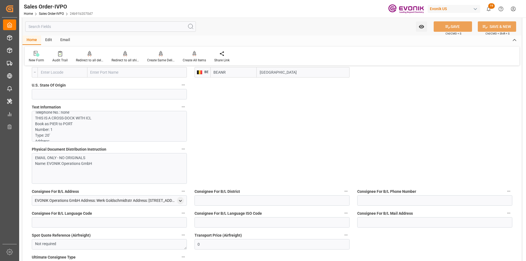
click at [59, 26] on input "text" at bounding box center [110, 26] width 171 height 10
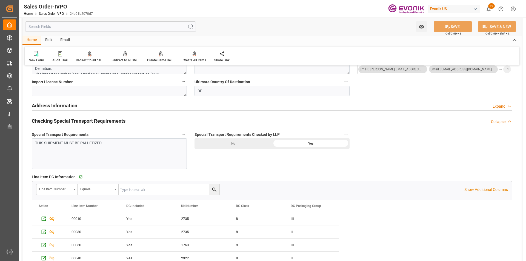
scroll to position [548, 0]
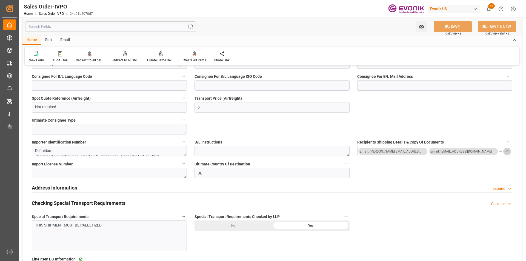
click at [506, 152] on span "+ 1" at bounding box center [507, 151] width 4 height 9
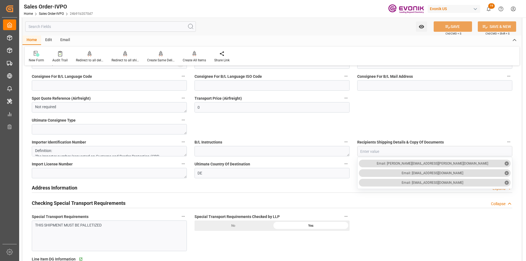
click at [95, 24] on input "text" at bounding box center [110, 26] width 171 height 10
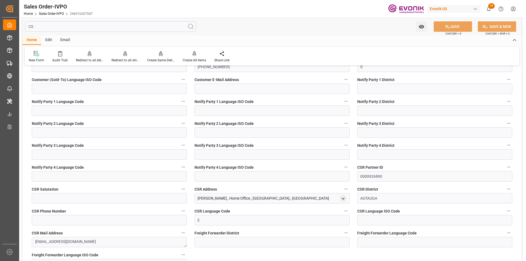
scroll to position [0, 0]
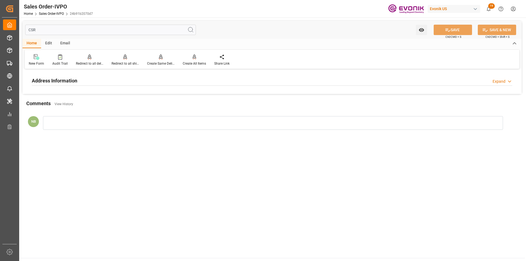
type input "CSR"
click at [95, 77] on div "Address Information Expand" at bounding box center [272, 80] width 481 height 10
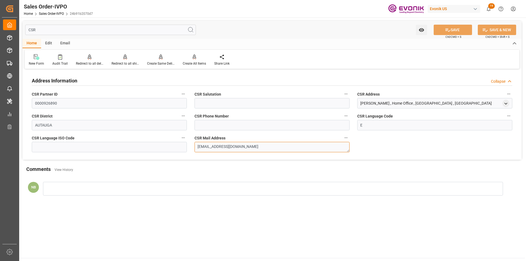
drag, startPoint x: 260, startPoint y: 150, endPoint x: 140, endPoint y: 133, distance: 121.1
click at [136, 136] on div "Address Information Collapse CSR Partner ID 0000926890 CSR Salutation CSR Addre…" at bounding box center [271, 114] width 499 height 89
click at [277, 149] on textarea "oucustomerservice@evonik.com" at bounding box center [272, 147] width 155 height 10
click at [270, 150] on textarea "oucustomerservice@evonik.com" at bounding box center [272, 147] width 155 height 10
drag, startPoint x: 261, startPoint y: 148, endPoint x: 186, endPoint y: 147, distance: 75.1
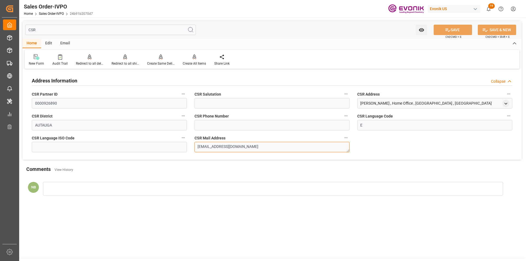
click at [186, 147] on div "Address Information Collapse CSR Partner ID 0000926890 CSR Salutation CSR Addre…" at bounding box center [271, 114] width 499 height 89
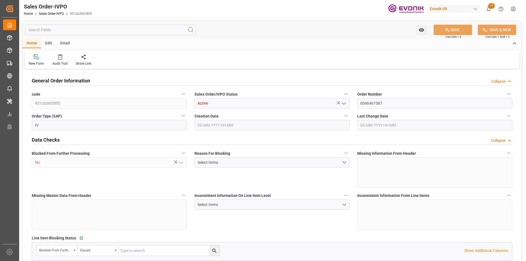
type input "KRPUS"
type input "0"
type input "1"
type input "524.9"
type input "20.08.2025 18:10"
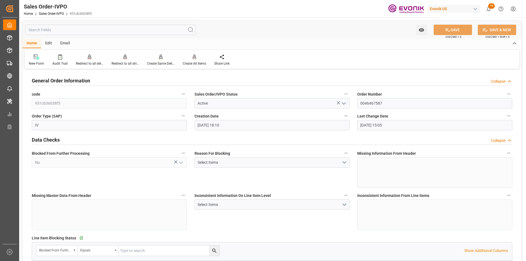
type input "10.09.2025 15:05"
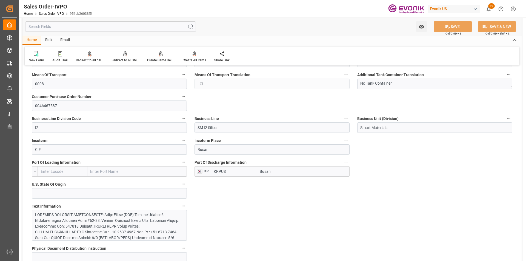
scroll to position [301, 0]
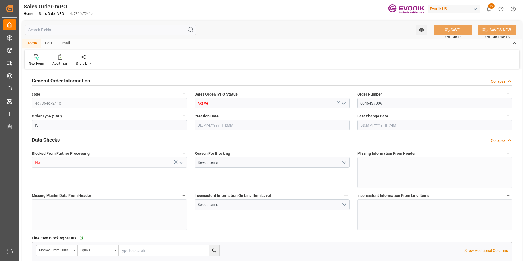
type input "BEANR"
type input "0"
type input "1"
type input "2"
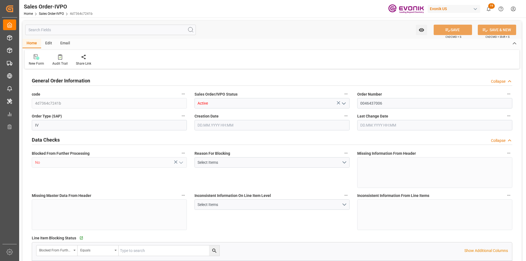
type input "17296.8"
type input "63.1422"
type input "19000"
type input "60"
type input "05.08.2025 20:16"
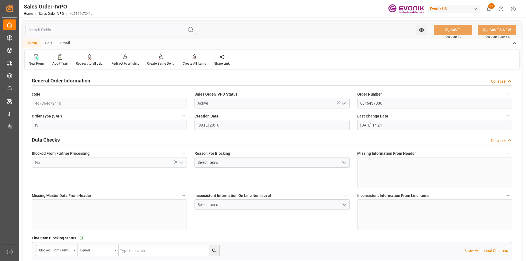
type input "07.08.2025 14:24"
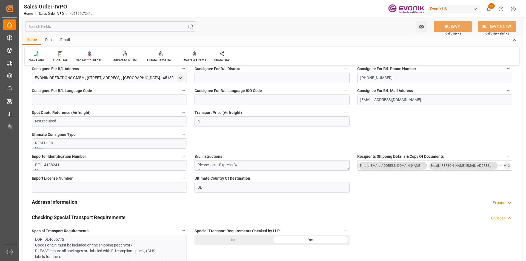
scroll to position [630, 0]
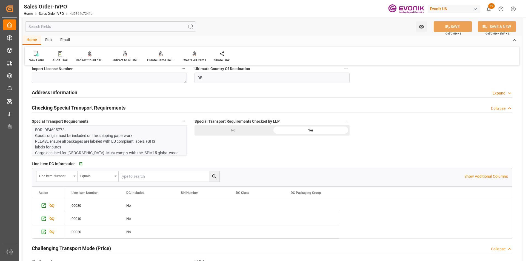
click at [116, 142] on p "EORI DE4605772 Goods origin must be included on the shipping paperwork PLEASE e…" at bounding box center [107, 153] width 144 height 52
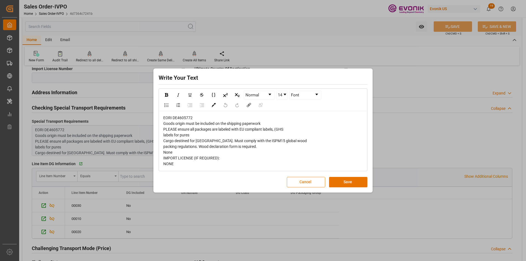
click at [309, 180] on button "Cancel" at bounding box center [306, 182] width 38 height 10
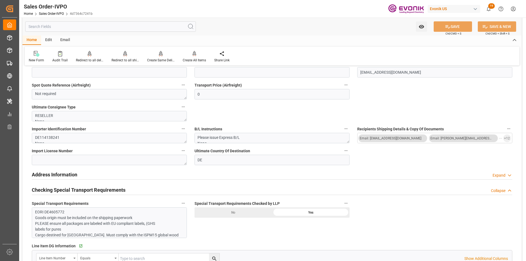
scroll to position [411, 0]
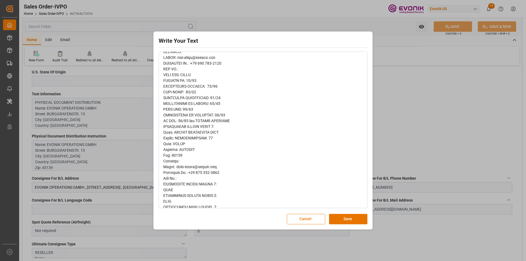
scroll to position [0, 0]
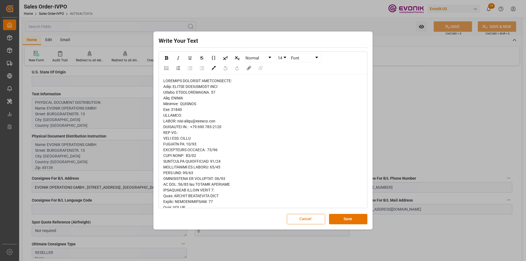
click at [307, 222] on button "Cancel" at bounding box center [306, 219] width 38 height 10
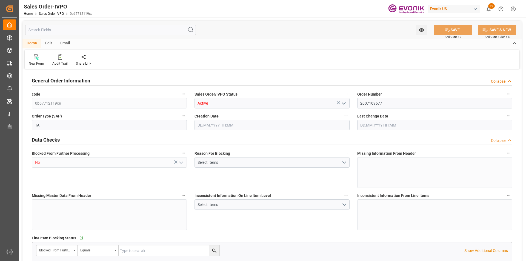
type input "AUFRE"
type input "0"
type input "1"
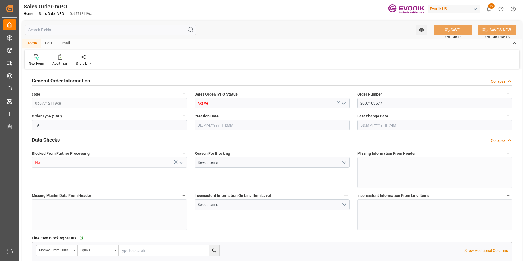
type input "15504"
type input "24.1474"
type input "17000"
type input "30"
type input "[DATE] 16:15"
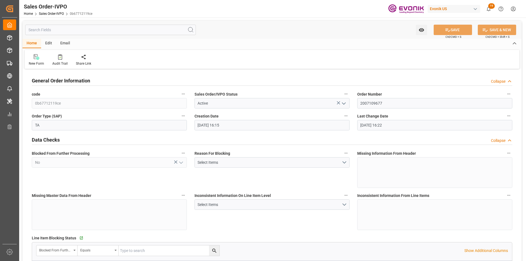
type input "[DATE] 16:22"
type input "CNSHA"
type input "0"
type input "1"
type input "2"
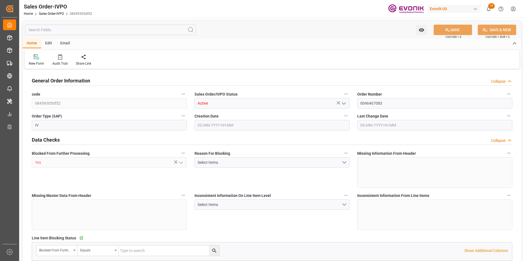
type input "2"
type input "17108.9"
type input "50.3442"
type input "17000"
type input "30"
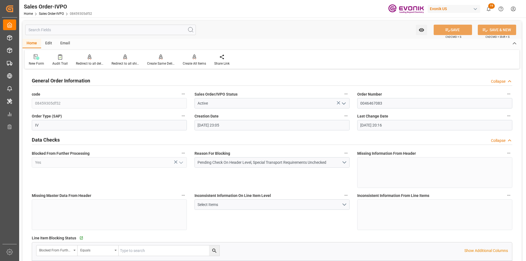
type input "20.08.2025 23:05"
type input "05.09.2025 20:16"
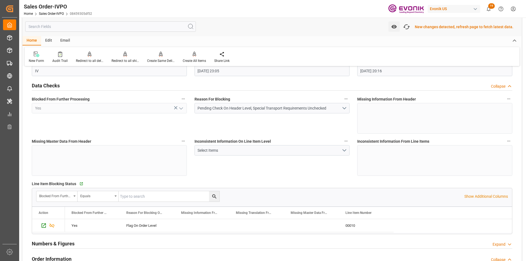
scroll to position [55, 0]
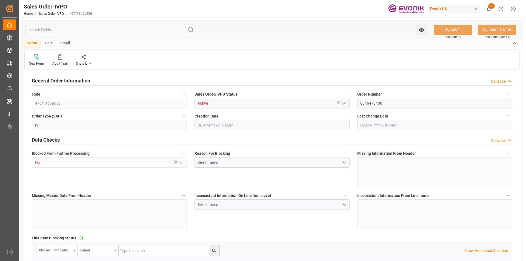
type input "INNSA"
type input "0"
type input "1"
type input "5347.6"
type input "[DATE] 18:16"
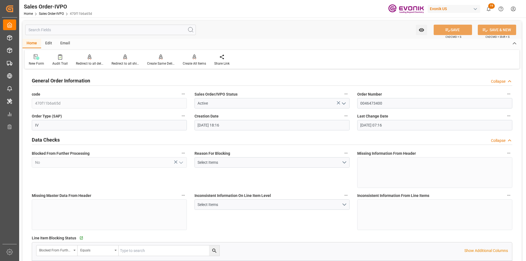
type input "[DATE] 07:16"
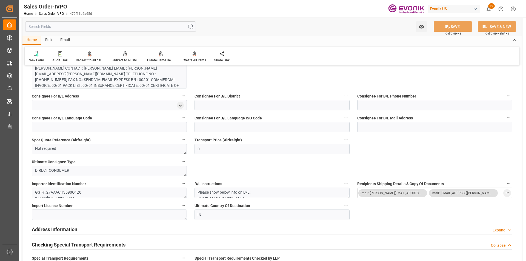
scroll to position [548, 0]
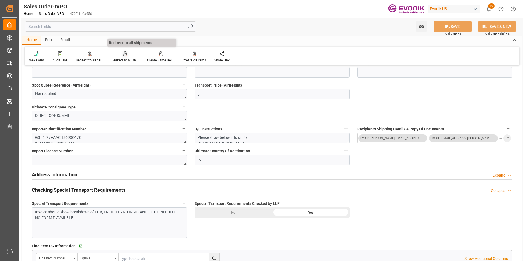
click at [125, 58] on div "Redirect to all shipments" at bounding box center [125, 60] width 27 height 5
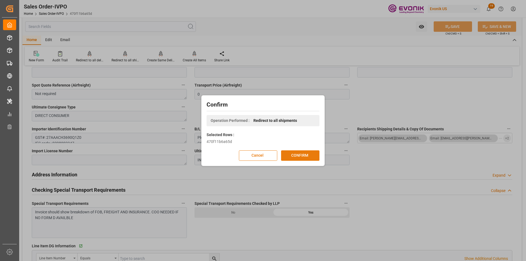
click at [298, 157] on button "CONFIRM" at bounding box center [300, 155] width 38 height 10
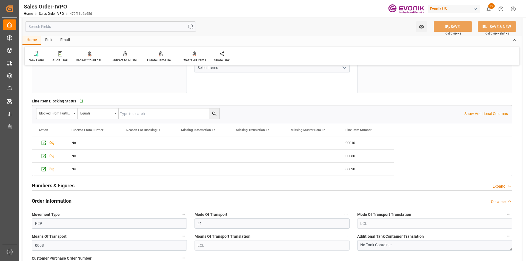
scroll to position [247, 0]
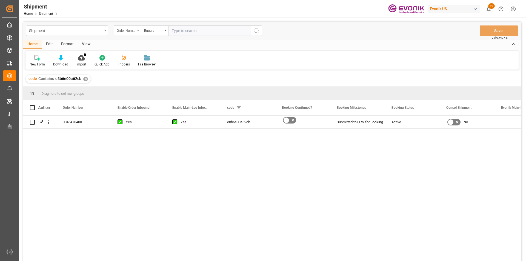
click at [181, 30] on input "text" at bounding box center [210, 30] width 82 height 10
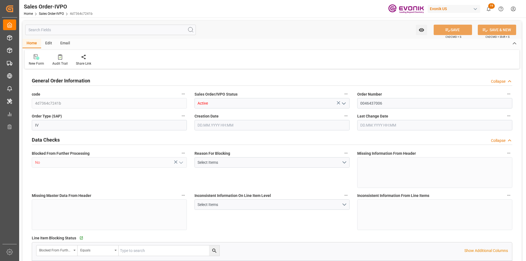
type input "BEANR"
type input "0"
type input "1"
type input "2"
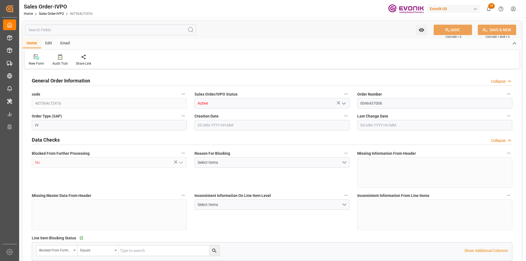
type input "17296.8"
type input "63.1422"
type input "19000"
type input "60"
type input "[DATE] 20:16"
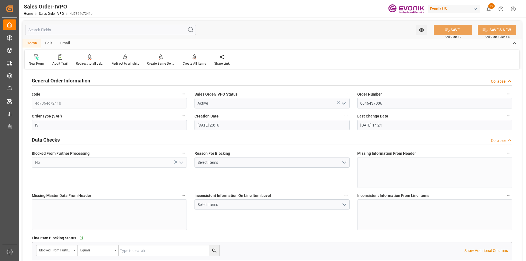
type input "[DATE] 14:24"
click at [128, 59] on div at bounding box center [125, 57] width 27 height 6
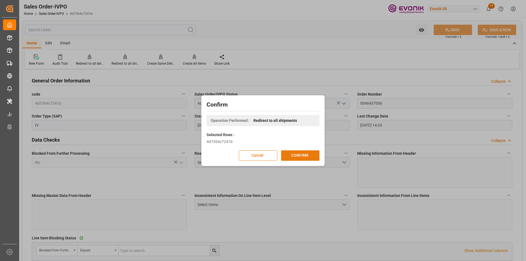
click at [305, 156] on button "CONFIRM" at bounding box center [300, 155] width 38 height 10
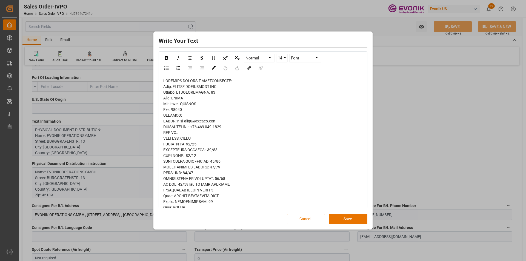
click at [316, 219] on button "Cancel" at bounding box center [306, 219] width 38 height 10
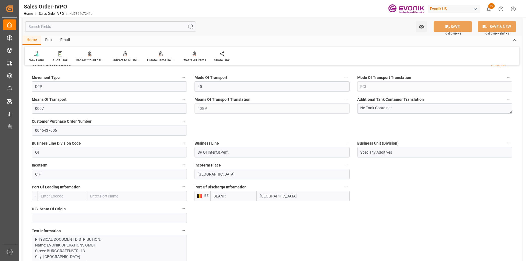
scroll to position [164, 0]
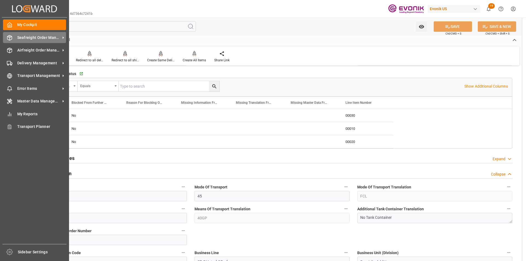
click at [33, 37] on span "Seafreight Order Management" at bounding box center [38, 38] width 43 height 6
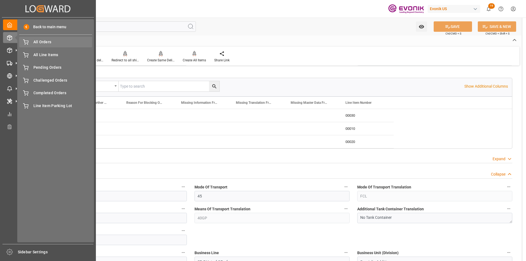
click at [43, 42] on span "All Orders" at bounding box center [62, 42] width 59 height 6
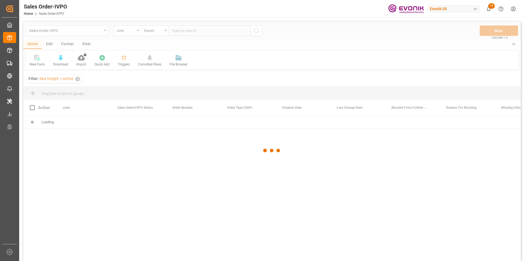
click at [127, 31] on div at bounding box center [272, 151] width 498 height 258
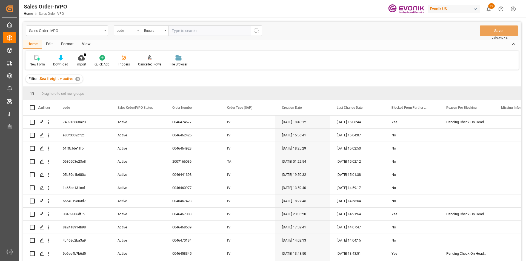
click at [133, 29] on div "code" at bounding box center [126, 30] width 19 height 6
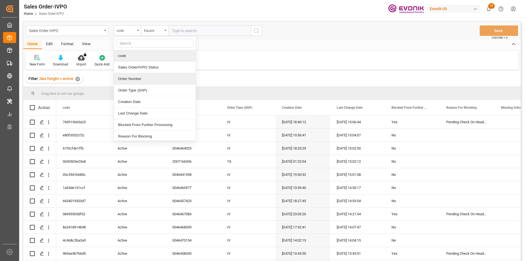
click at [137, 77] on div "Order Number" at bounding box center [155, 79] width 82 height 12
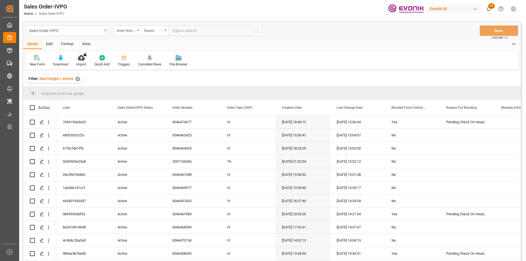
click at [178, 29] on input "text" at bounding box center [210, 30] width 82 height 10
paste input "0046467083"
type input "0046467083"
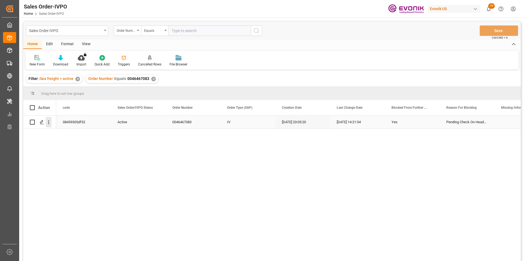
click at [47, 121] on icon "open menu" at bounding box center [49, 122] width 6 height 6
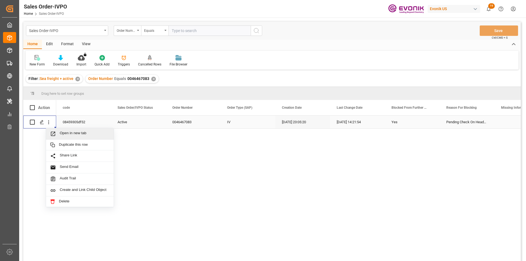
click at [67, 133] on span "Open in new tab" at bounding box center [85, 134] width 50 height 6
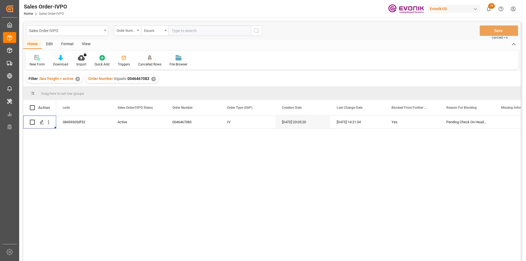
click at [154, 79] on div "✕" at bounding box center [153, 79] width 5 height 5
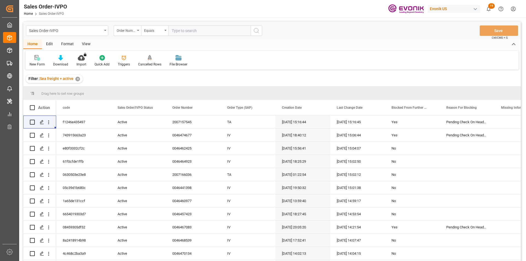
click at [188, 32] on input "text" at bounding box center [210, 30] width 82 height 10
paste input "2007169373"
type input "2007169373"
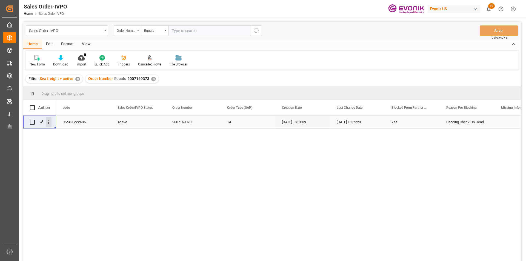
click at [49, 123] on icon "open menu" at bounding box center [49, 122] width 6 height 6
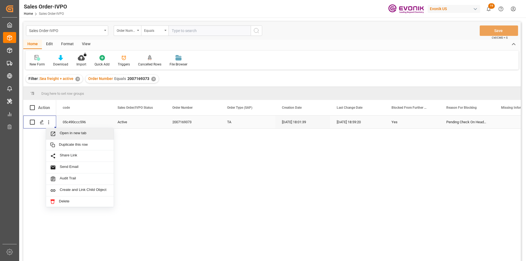
click at [70, 135] on span "Open in new tab" at bounding box center [85, 134] width 50 height 6
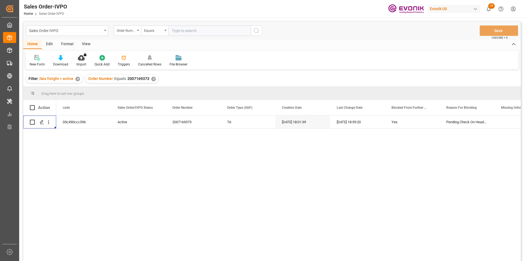
click at [150, 76] on div "Order Number Equals 2007169373 ✕" at bounding box center [121, 79] width 73 height 8
click at [153, 79] on div "✕" at bounding box center [153, 79] width 5 height 5
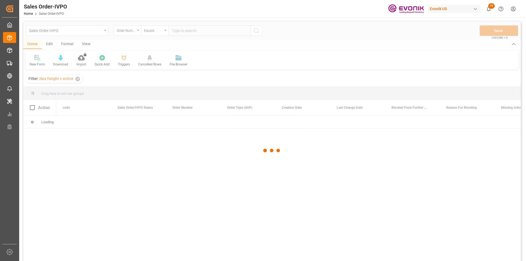
click at [186, 31] on div at bounding box center [272, 151] width 498 height 258
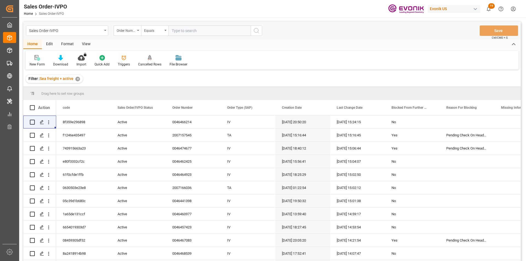
click at [172, 30] on input "text" at bounding box center [210, 30] width 82 height 10
paste input "2007169373"
type input "2007169373"
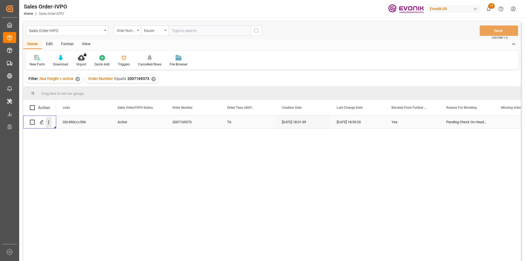
click at [50, 122] on icon "open menu" at bounding box center [49, 122] width 6 height 6
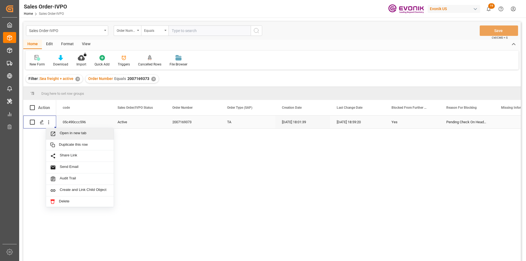
click at [76, 134] on span "Open in new tab" at bounding box center [85, 134] width 50 height 6
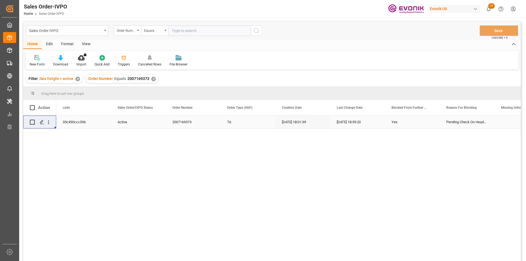
click at [151, 78] on div "✕" at bounding box center [153, 79] width 5 height 5
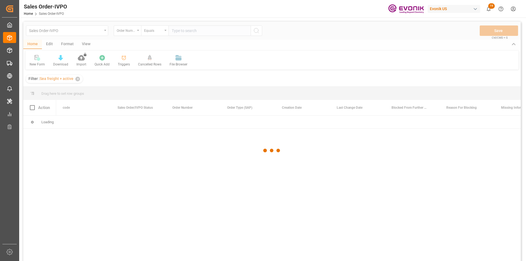
click at [186, 32] on div at bounding box center [272, 151] width 498 height 258
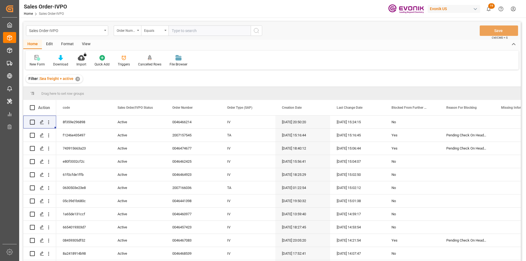
click at [186, 32] on input "text" at bounding box center [210, 30] width 82 height 10
type input "2007180940"
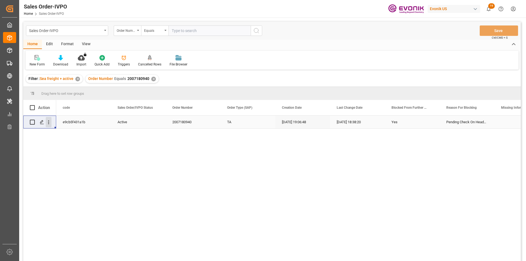
click at [48, 122] on icon "open menu" at bounding box center [49, 122] width 6 height 6
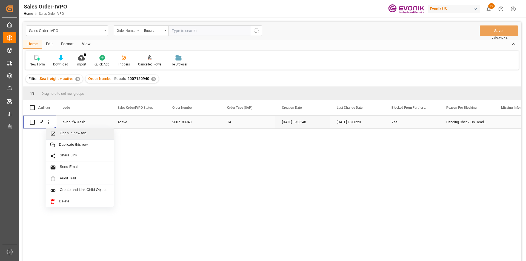
click at [79, 133] on span "Open in new tab" at bounding box center [85, 134] width 50 height 6
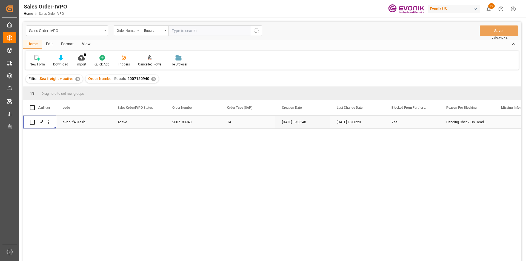
click at [153, 77] on div "✕" at bounding box center [153, 79] width 5 height 5
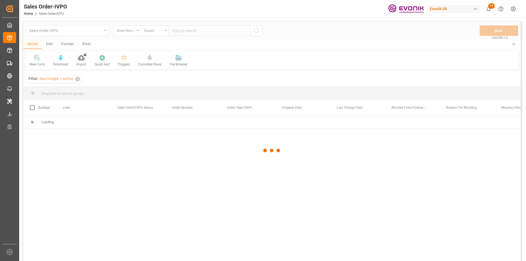
click at [190, 32] on div at bounding box center [272, 151] width 498 height 258
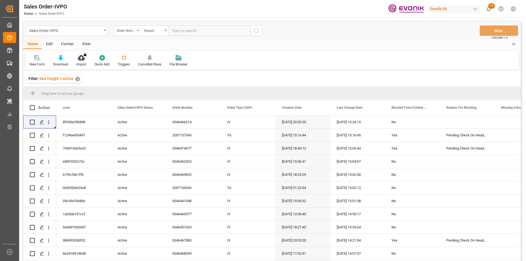
click at [190, 31] on input "text" at bounding box center [210, 30] width 82 height 10
type input "0046473400"
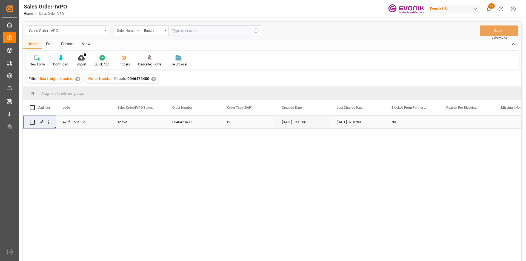
click at [192, 125] on div "0046473400" at bounding box center [193, 122] width 55 height 13
click at [50, 123] on icon "open menu" at bounding box center [49, 122] width 6 height 6
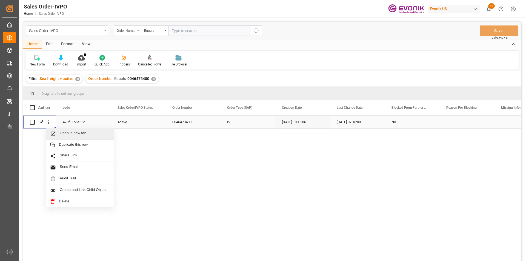
click at [86, 134] on span "Open in new tab" at bounding box center [85, 134] width 50 height 6
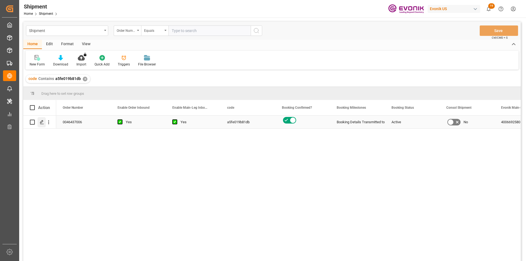
click at [42, 120] on icon "Press SPACE to select this row." at bounding box center [42, 122] width 4 height 4
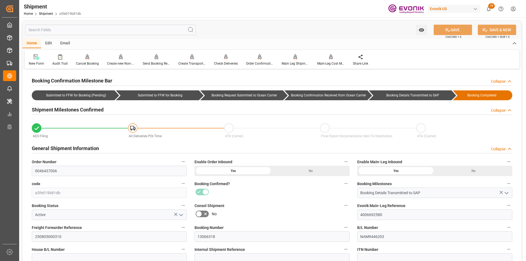
scroll to position [55, 0]
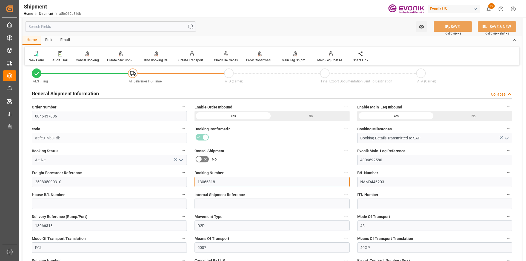
click at [204, 183] on input "13066318" at bounding box center [272, 182] width 155 height 10
click at [204, 182] on input "13066318" at bounding box center [272, 182] width 155 height 10
click at [302, 150] on label "Consol Shipment" at bounding box center [272, 151] width 155 height 8
click at [342, 150] on button "Consol Shipment" at bounding box center [345, 150] width 7 height 7
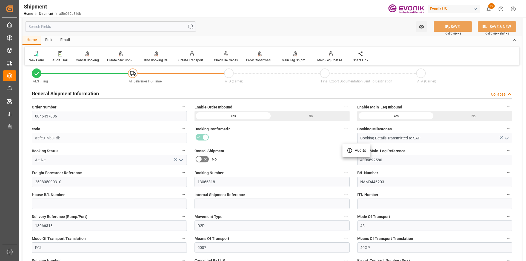
click at [307, 162] on div at bounding box center [263, 130] width 526 height 261
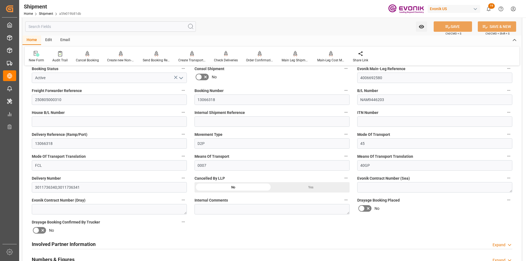
scroll to position [0, 0]
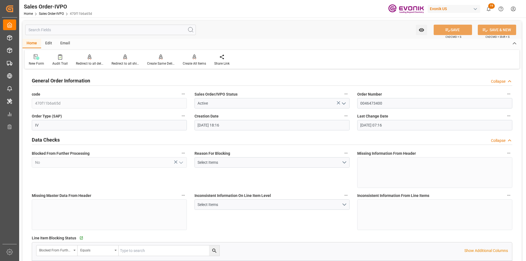
scroll to position [247, 0]
type input "CNSHA"
type input "0"
type input "1"
type input "2"
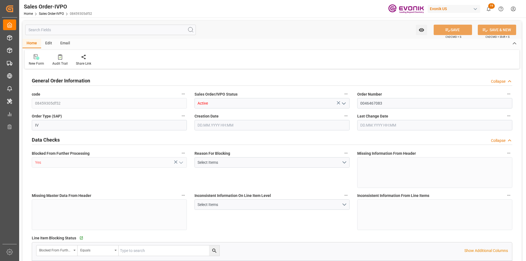
type input "2"
type input "17108.9"
type input "50.3442"
type input "17000"
type input "30"
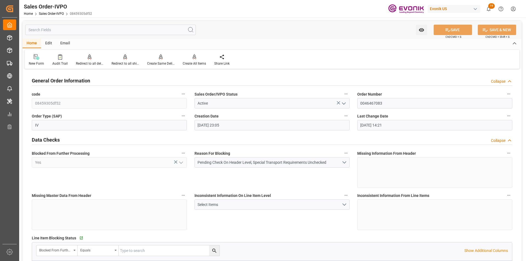
type input "[DATE] 23:05"
type input "[DATE] 14:21"
type input "NZAKL"
type input "0"
type input "1"
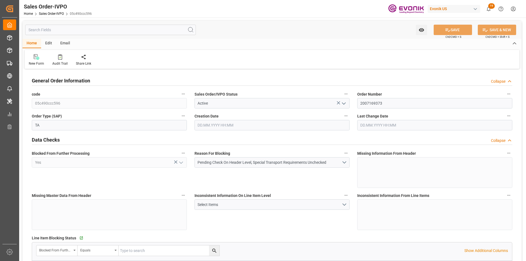
type input "2"
type input "18360"
type input "50.112"
type input "17000"
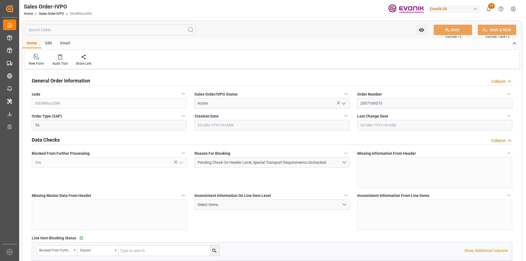
type input "30"
type input "[DATE] 18:01"
type input "[DATE] 18:59"
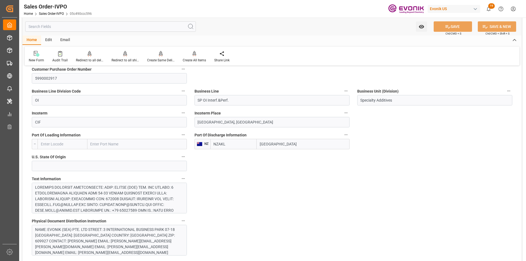
scroll to position [137, 0]
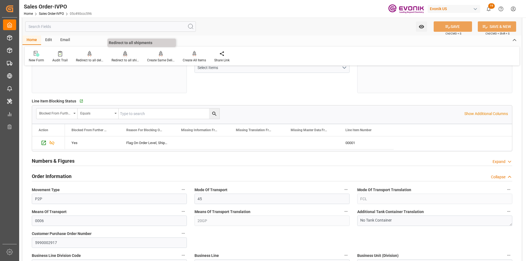
click at [125, 60] on div "Redirect to all shipments" at bounding box center [125, 60] width 27 height 5
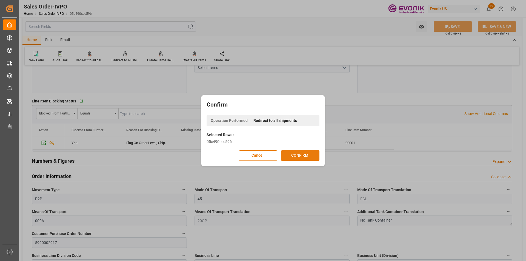
click at [290, 154] on button "CONFIRM" at bounding box center [300, 155] width 38 height 10
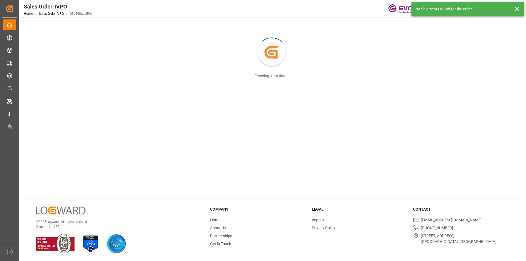
scroll to position [59, 0]
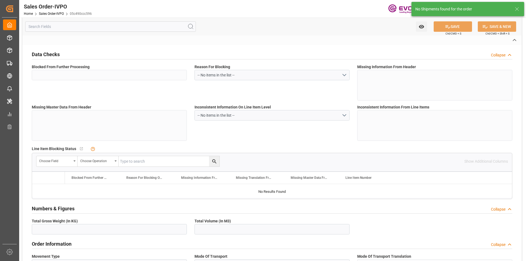
type input "05c490ccc596"
type input "Active"
type input "2007169373"
type input "TA"
type input "Yes"
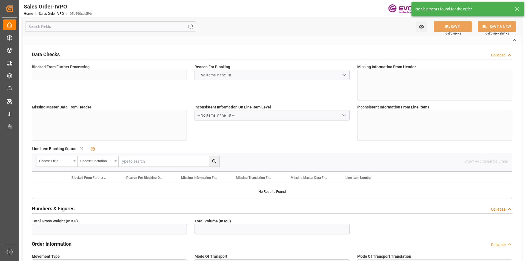
type input "P2P"
type input "45"
type input "FCL"
type input "0006"
type input "20GP"
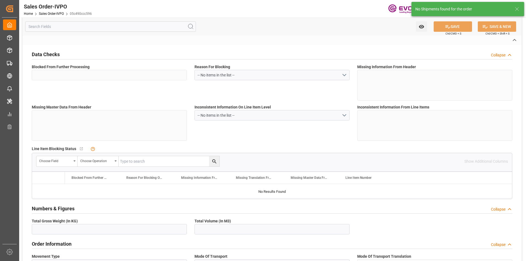
type textarea "No Tank Container"
type input "5990002917"
type input "OI"
type input "SP OI Interf.&Perf."
type input "Specialty Additives"
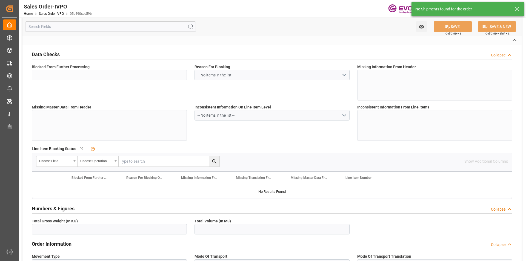
type input "CIF"
type input "[GEOGRAPHIC_DATA], [GEOGRAPHIC_DATA]"
type input "[GEOGRAPHIC_DATA]"
type input "[PHONE_NUMBER]"
type input "[PERSON_NAME][EMAIL_ADDRESS][PERSON_NAME][DOMAIN_NAME]"
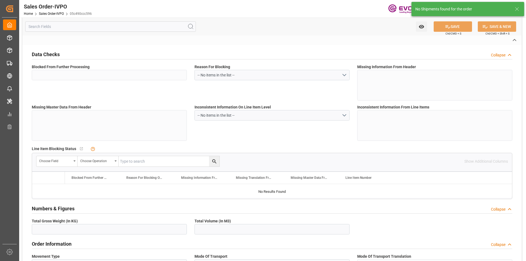
type textarea "Not required"
type textarea "DIRECT CONSUMER"
type textarea "EXPRESS BL NEEDED PLEASE ADD NOTIFY PARTY 2 IN BODY OF BOL PLEASE NOTE SHIPPING…"
type input "NZ"
type input "Pending"
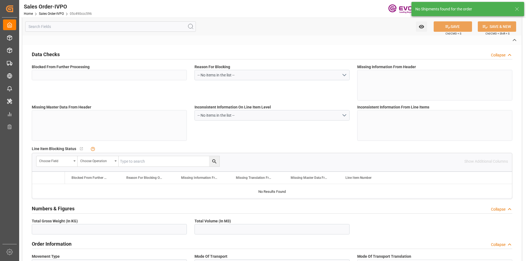
type input "Pending"
type input "20GP"
type input "Pending"
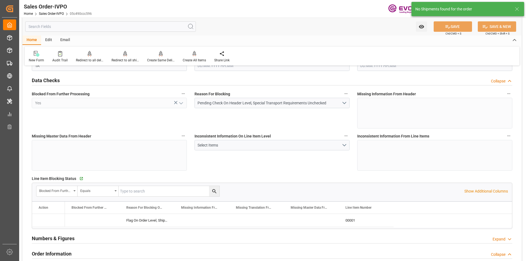
type input "NZAKL"
type input "0"
type input "1"
type input "2"
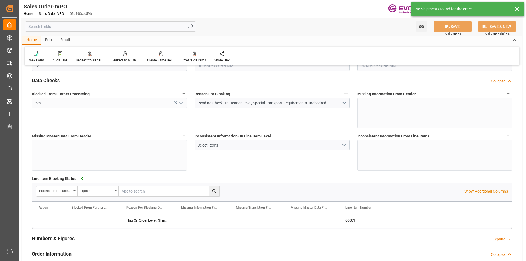
type input "18360"
type input "50.112"
type input "17000"
type input "30"
type input "[DATE] 18:01"
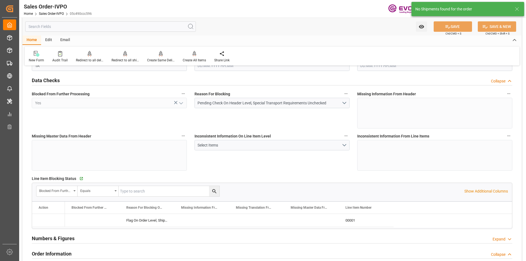
type input "[DATE] 18:59"
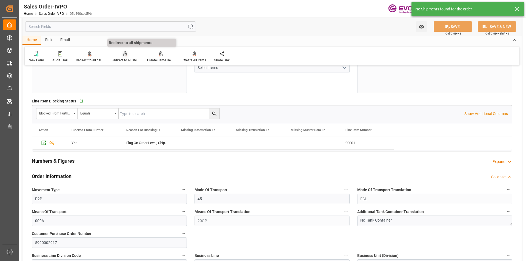
click at [122, 58] on div "Redirect to all shipments" at bounding box center [125, 60] width 27 height 5
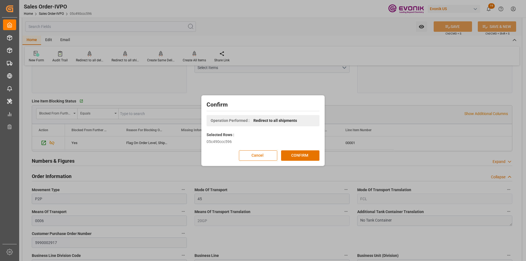
click at [301, 150] on div "Confirm Operation Performed : Redirect to all shipments Selected Rows : 05c490c…" at bounding box center [263, 131] width 121 height 68
click at [301, 155] on button "CONFIRM" at bounding box center [300, 155] width 38 height 10
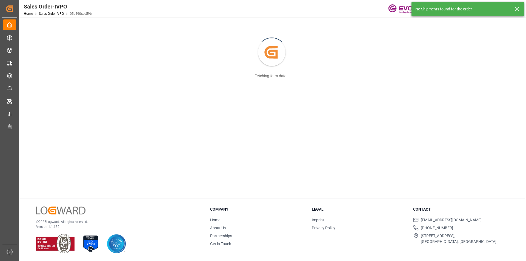
scroll to position [59, 0]
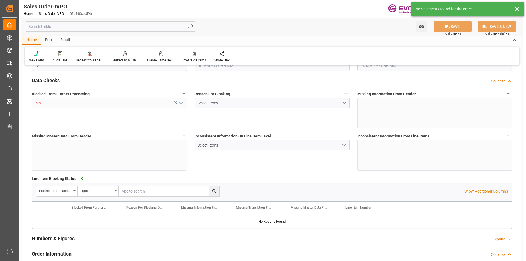
type input "NZAKL"
type input "0"
type input "1"
type input "2"
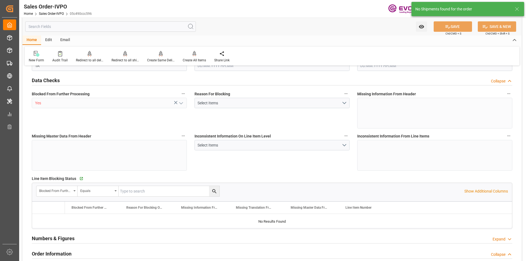
type input "18360"
type input "50.112"
type input "17000"
type input "30"
type input "[DATE] 18:01"
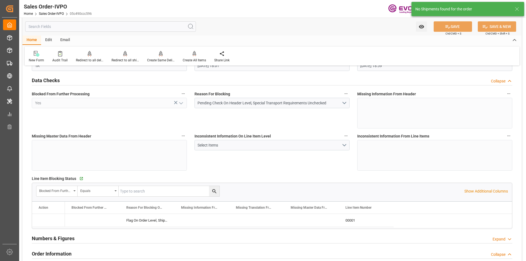
type input "[DATE] 18:59"
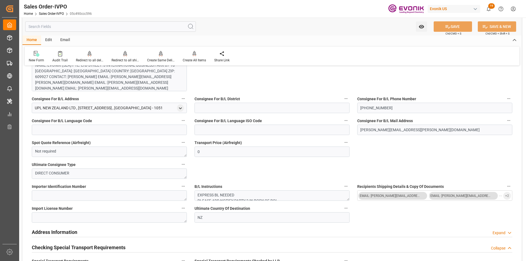
scroll to position [548, 0]
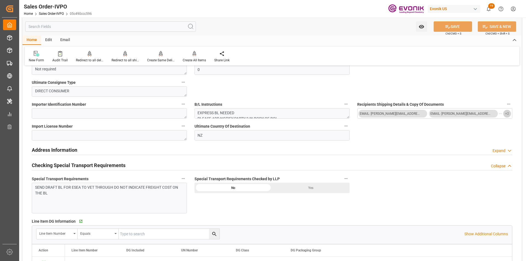
click at [507, 114] on span "+ 2" at bounding box center [507, 113] width 4 height 9
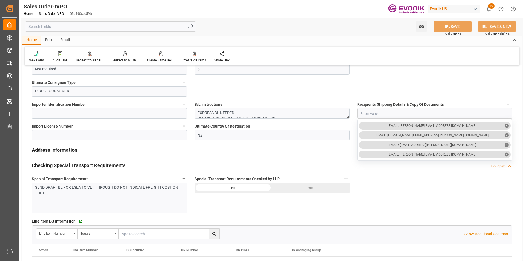
click at [416, 191] on div "General Order Information Collapse code 05c490ccc596 Sales Order/IVPO Status Ac…" at bounding box center [271, 125] width 499 height 1207
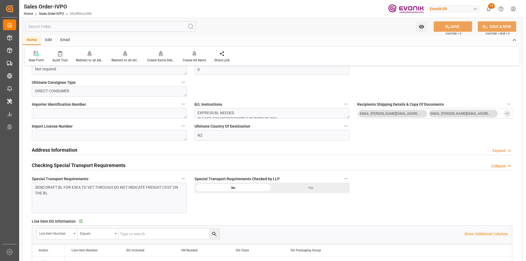
click at [259, 96] on div "General Order Information Collapse code 05c490ccc596 Sales Order/IVPO Status Ac…" at bounding box center [271, 125] width 499 height 1207
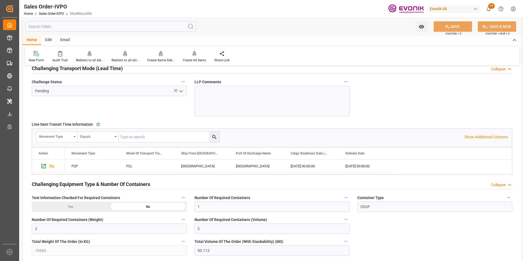
scroll to position [740, 0]
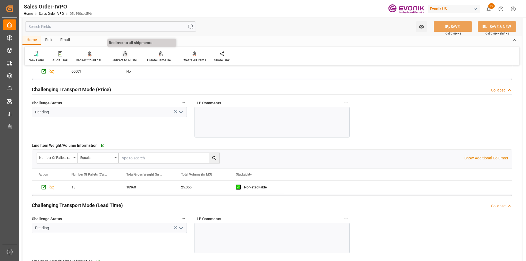
click at [123, 56] on g at bounding box center [125, 53] width 4 height 5
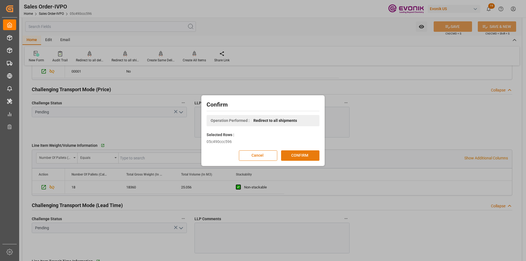
click at [299, 155] on button "CONFIRM" at bounding box center [300, 155] width 38 height 10
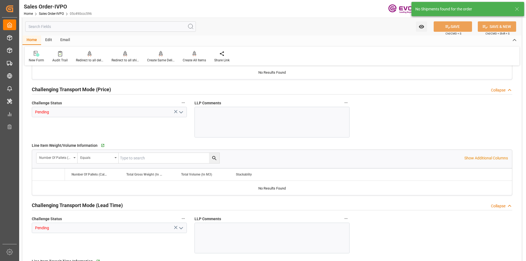
type input "NZAKL"
type input "0"
type input "1"
type input "2"
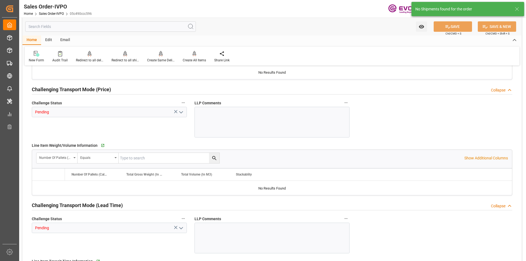
type input "18360"
type input "50.112"
type input "17000"
type input "30"
type input "[DATE] 18:01"
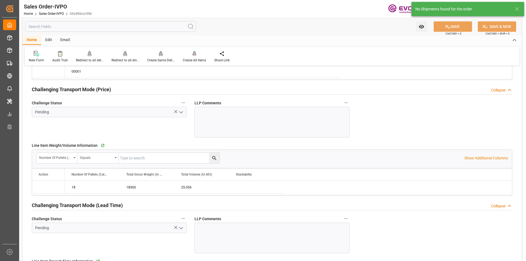
type input "[DATE] 18:59"
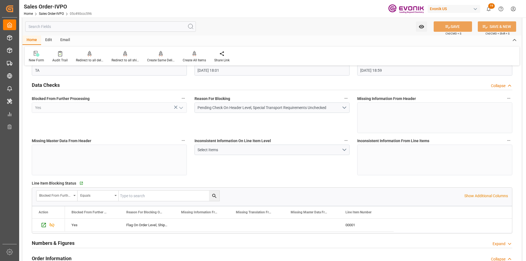
scroll to position [0, 0]
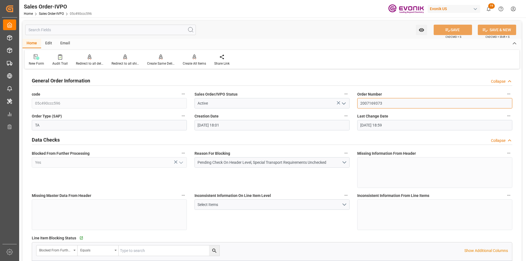
drag, startPoint x: 390, startPoint y: 101, endPoint x: 357, endPoint y: 101, distance: 32.6
click at [359, 101] on input "2007169373" at bounding box center [434, 103] width 155 height 10
click at [39, 30] on input "text" at bounding box center [110, 30] width 171 height 10
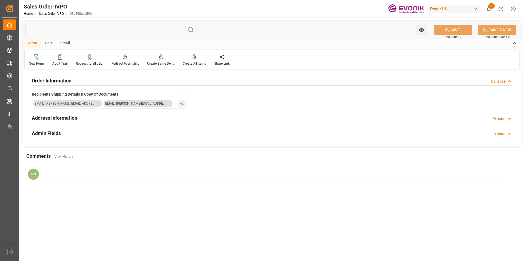
click at [41, 114] on div "Address Information" at bounding box center [54, 117] width 45 height 10
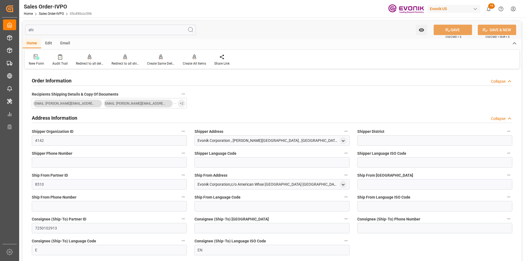
click at [71, 119] on h2 "Address Information" at bounding box center [54, 117] width 45 height 7
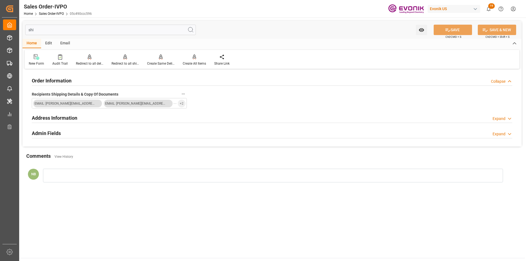
click at [70, 133] on div "Admin Fields Expand" at bounding box center [272, 133] width 481 height 10
click at [181, 146] on icon "button" at bounding box center [183, 146] width 4 height 4
click at [188, 148] on icon at bounding box center [187, 146] width 5 height 5
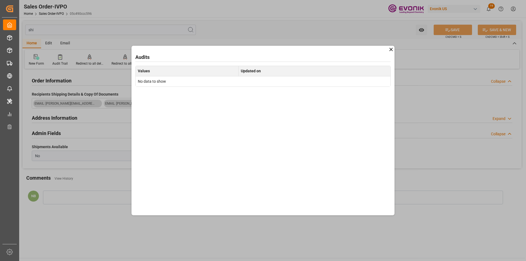
click at [391, 49] on icon at bounding box center [391, 50] width 6 height 6
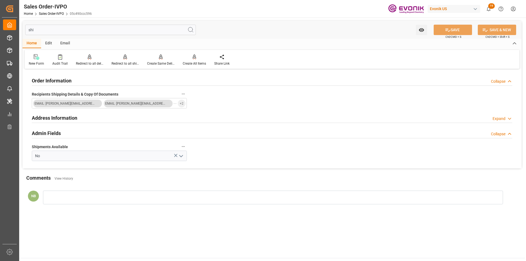
drag, startPoint x: 107, startPoint y: 24, endPoint x: 106, endPoint y: 29, distance: 4.6
click at [107, 25] on div "shi Watch Option SAVE Ctrl/CMD + S SAVE & NEW Ctrl/CMD + Shift + S" at bounding box center [271, 30] width 499 height 18
click at [105, 30] on input "shi" at bounding box center [110, 30] width 171 height 10
type input "s"
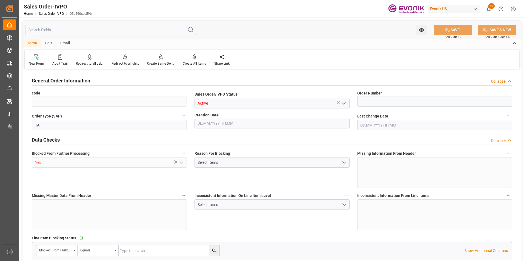
type input "05c490ccc596"
type input "2007169373"
type input "P2P"
type input "CIF"
type input "[GEOGRAPHIC_DATA], [GEOGRAPHIC_DATA]"
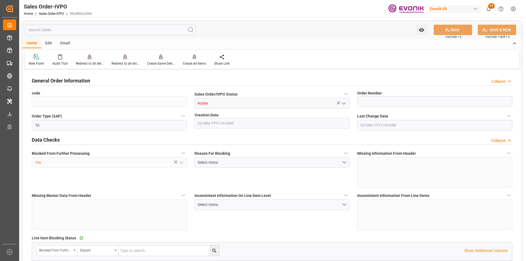
type input "0"
type input "1"
type input "20GP"
type input "2"
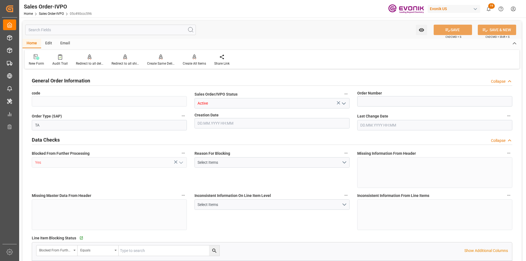
type input "50.112"
type input "17000"
type input "30"
type input "[DATE] 18:59"
type input "18360"
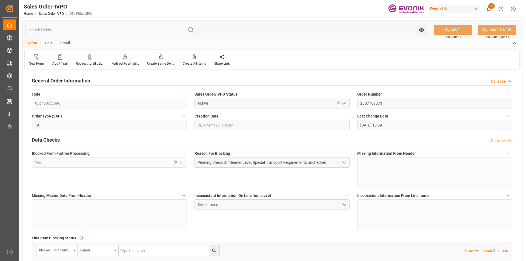
type input "[DATE] 18:01"
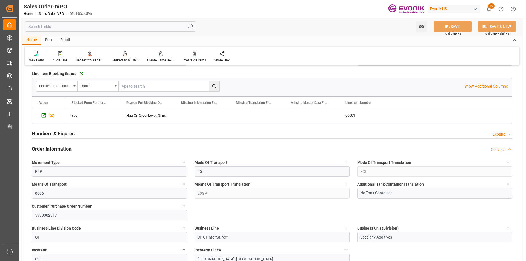
scroll to position [137, 0]
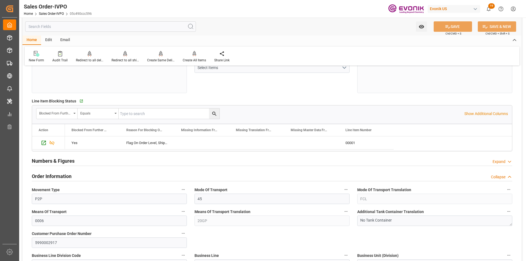
drag, startPoint x: 466, startPoint y: 113, endPoint x: 435, endPoint y: 118, distance: 31.9
click at [466, 113] on p "Show Additional Columns" at bounding box center [486, 114] width 44 height 6
drag, startPoint x: 175, startPoint y: 131, endPoint x: 195, endPoint y: 128, distance: 20.0
click at [220, 130] on div "Missing Information From Line Item" at bounding box center [202, 130] width 55 height 12
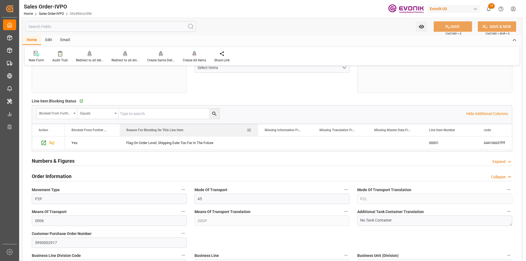
drag, startPoint x: 174, startPoint y: 130, endPoint x: 255, endPoint y: 126, distance: 80.3
click at [258, 125] on div at bounding box center [258, 130] width 2 height 12
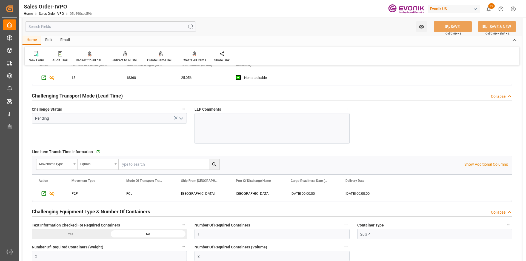
scroll to position [877, 0]
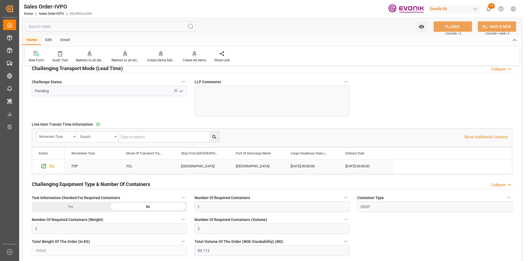
click at [315, 169] on div "[DATE] 00:00:00" at bounding box center [311, 166] width 55 height 13
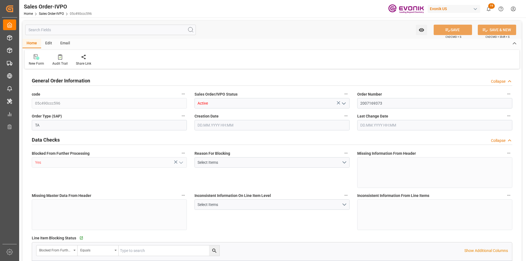
type input "NZAKL"
type input "0"
type input "1"
type input "2"
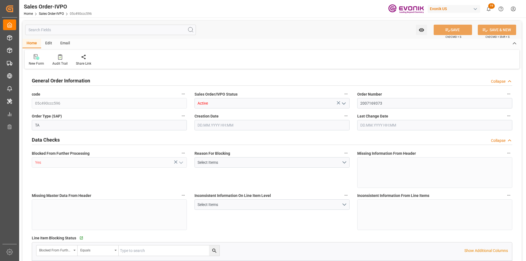
type input "18360"
type input "50.112"
type input "17000"
type input "30"
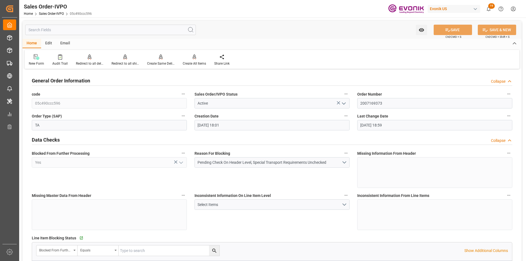
type input "[DATE] 18:01"
type input "[DATE] 18:59"
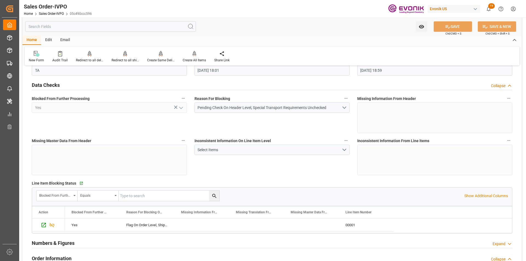
scroll to position [110, 0]
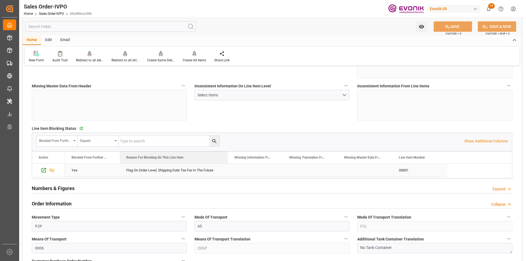
drag, startPoint x: 174, startPoint y: 158, endPoint x: 227, endPoint y: 165, distance: 54.0
click at [227, 165] on div "Action Blocked From Further Processing Reason For Blocking On This Line Item" at bounding box center [272, 165] width 480 height 26
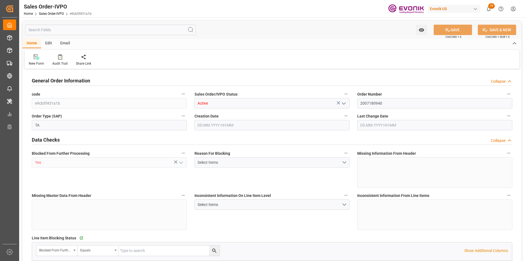
type input "AUMEL"
type input "0"
type input "1"
type input "2"
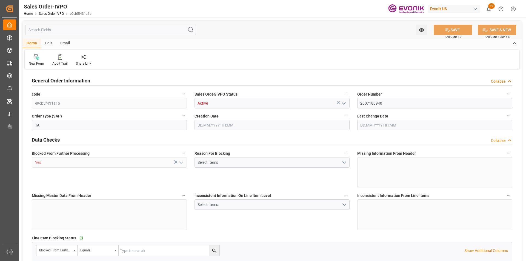
type input "18360"
type input "50.112"
type input "17000"
type input "30"
type input "[DATE] 19:06"
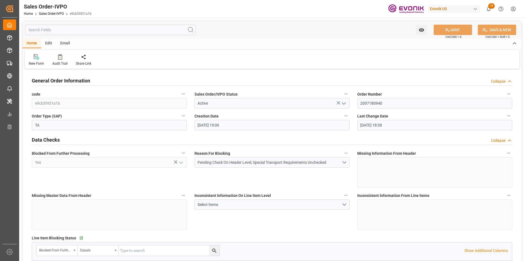
type input "[DATE] 18:38"
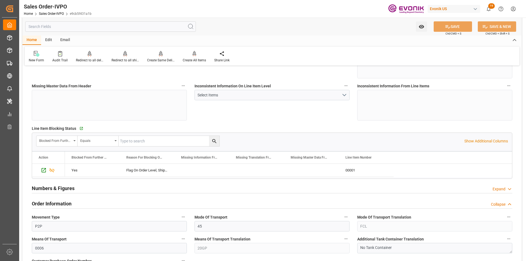
scroll to position [164, 0]
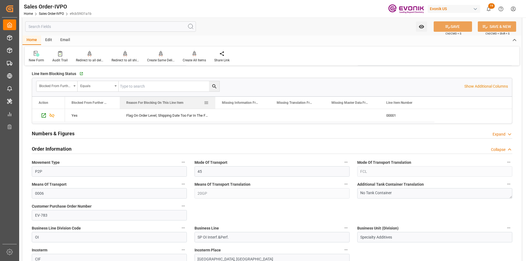
drag, startPoint x: 174, startPoint y: 103, endPoint x: 215, endPoint y: 107, distance: 41.0
click at [215, 107] on div at bounding box center [215, 103] width 2 height 12
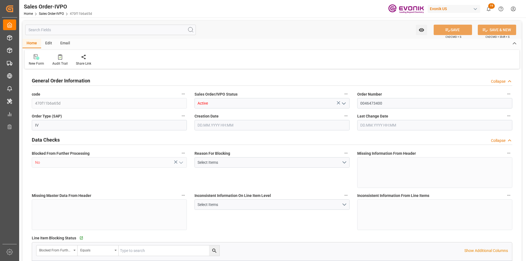
type input "INNSA"
type input "0"
type input "1"
type input "5347.6"
type input "[DATE] 18:16"
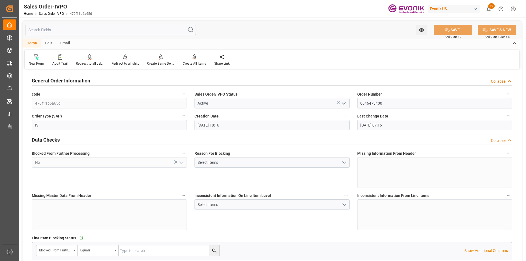
type input "[DATE] 07:16"
click at [125, 61] on div "Redirect to all shipments" at bounding box center [125, 60] width 36 height 12
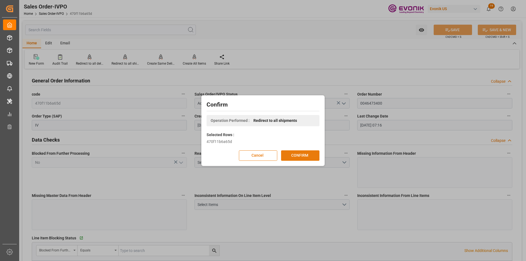
click at [304, 155] on button "CONFIRM" at bounding box center [300, 155] width 38 height 10
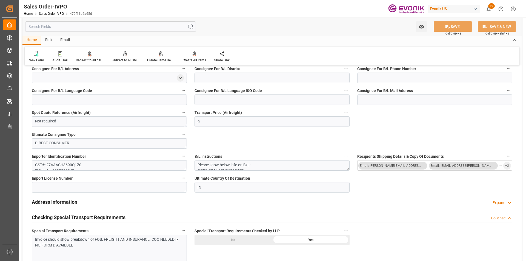
scroll to position [548, 0]
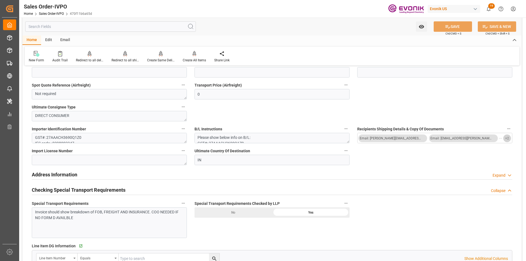
click at [506, 138] on span "+ 2" at bounding box center [507, 138] width 4 height 9
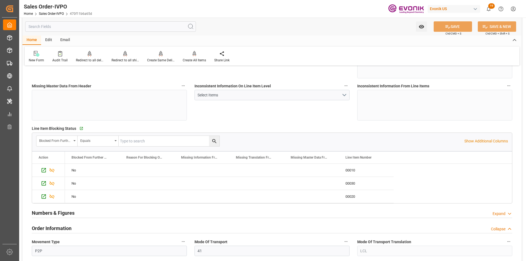
scroll to position [0, 0]
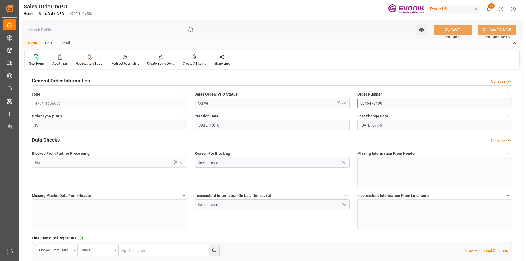
click at [369, 103] on input "0046473400" at bounding box center [434, 103] width 155 height 10
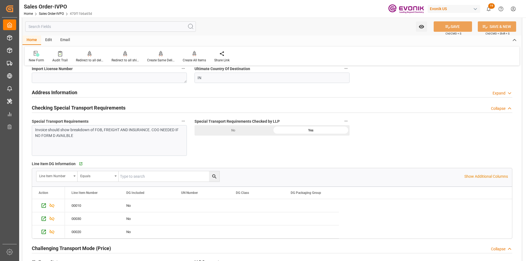
scroll to position [740, 0]
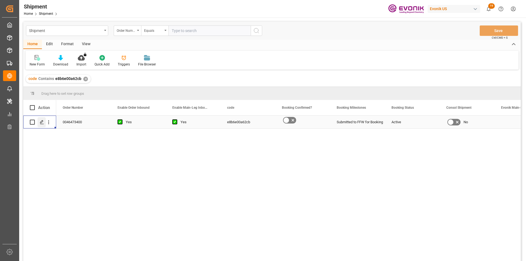
click at [43, 122] on icon "Press SPACE to select this row." at bounding box center [42, 122] width 4 height 4
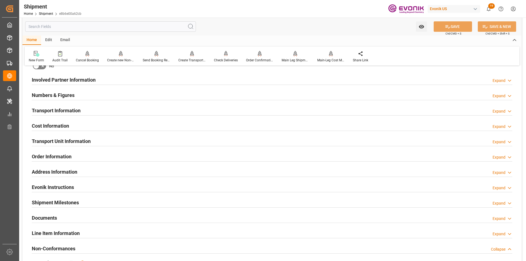
scroll to position [438, 0]
